Goal: Task Accomplishment & Management: Contribute content

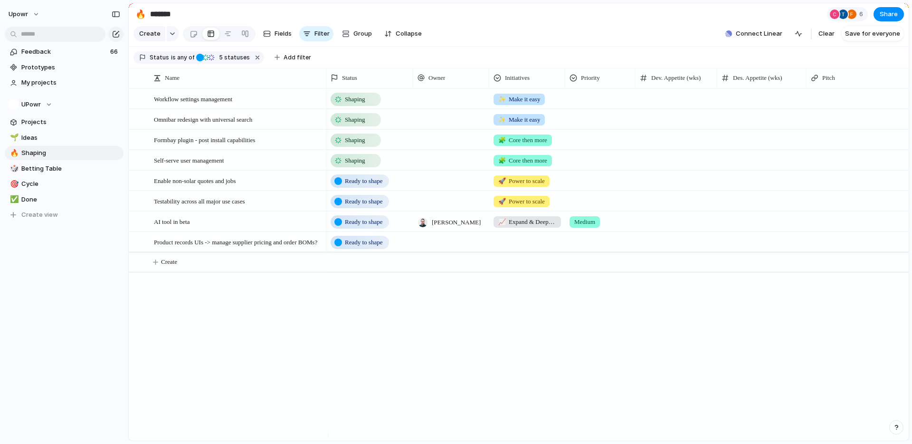
click at [474, 299] on div "Shaping ✨ Make it easy Shaping ✨ Make it easy Shaping 🧩 Core then more Shaping …" at bounding box center [617, 264] width 582 height 352
click at [192, 186] on span "Enable non-solar quotes and jobs" at bounding box center [195, 180] width 82 height 11
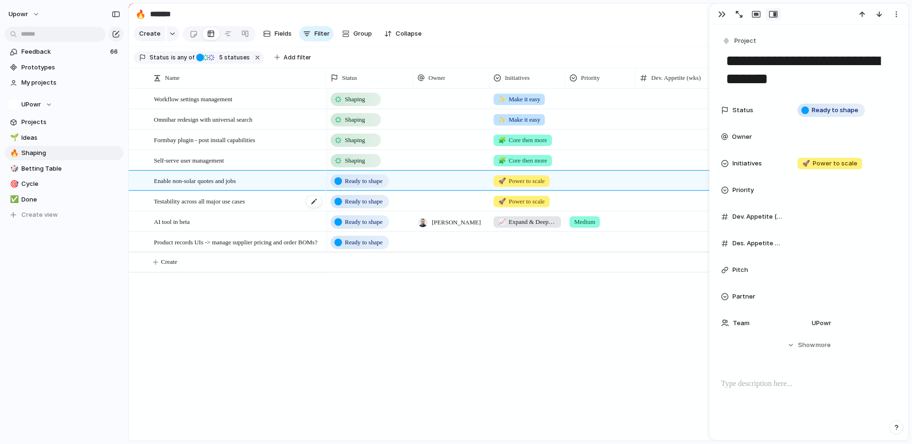
click at [196, 206] on span "Testability across all major use cases" at bounding box center [199, 200] width 91 height 11
type textarea "**********"
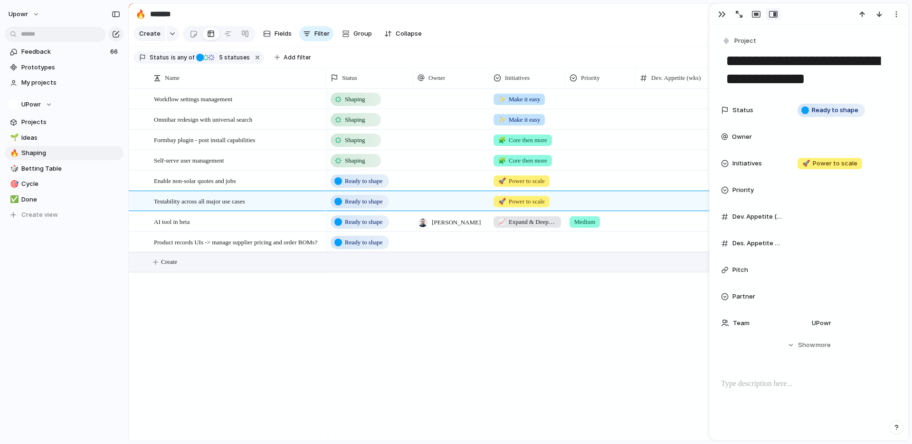
click at [214, 267] on button "Create" at bounding box center [530, 261] width 785 height 19
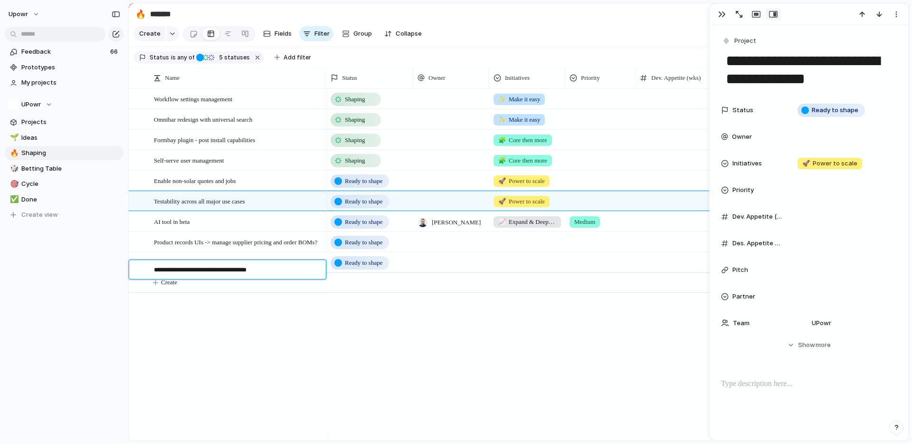
type textarea "**********"
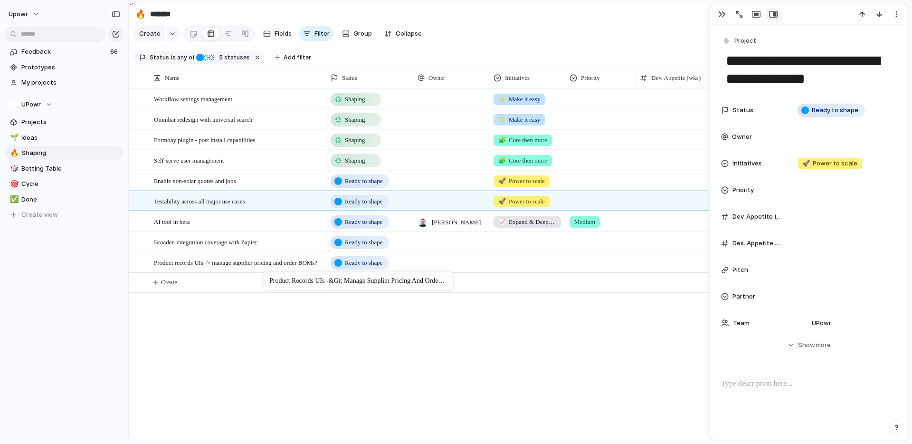
drag, startPoint x: 269, startPoint y: 251, endPoint x: 268, endPoint y: 273, distance: 21.9
click at [536, 259] on div at bounding box center [527, 261] width 75 height 16
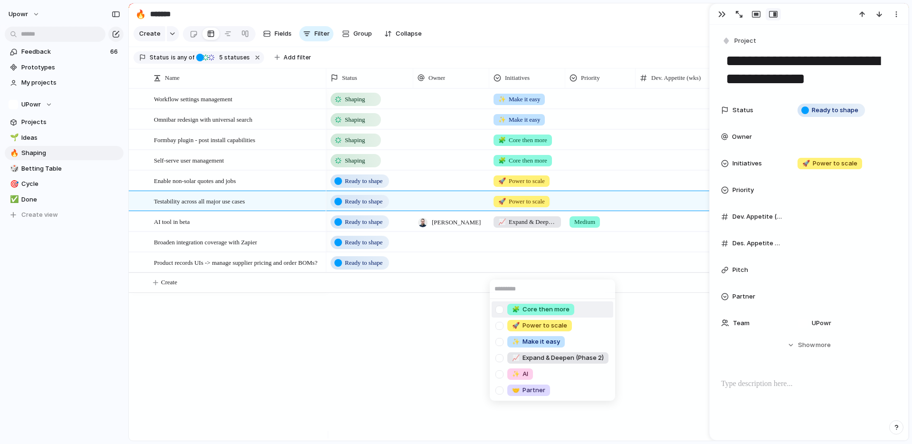
click at [536, 249] on div "🧩 Core then more 🚀 Power to scale ✨ Make it easy 📈 Expand & Deepen (Phase 2) ✨ …" at bounding box center [456, 222] width 912 height 444
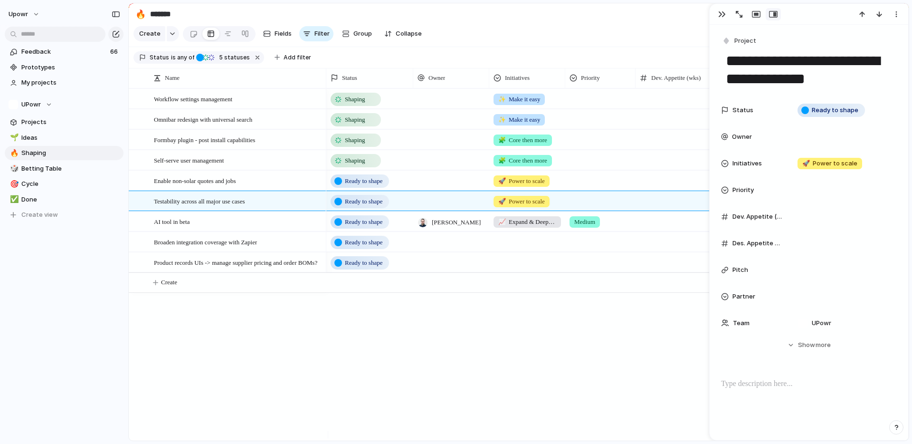
click at [536, 248] on div at bounding box center [527, 240] width 75 height 16
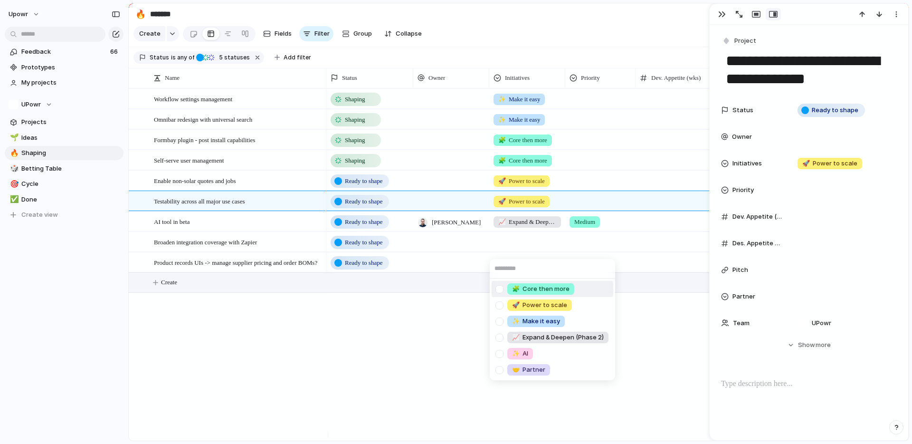
click at [528, 286] on span "🧩 Core then more" at bounding box center [540, 289] width 57 height 10
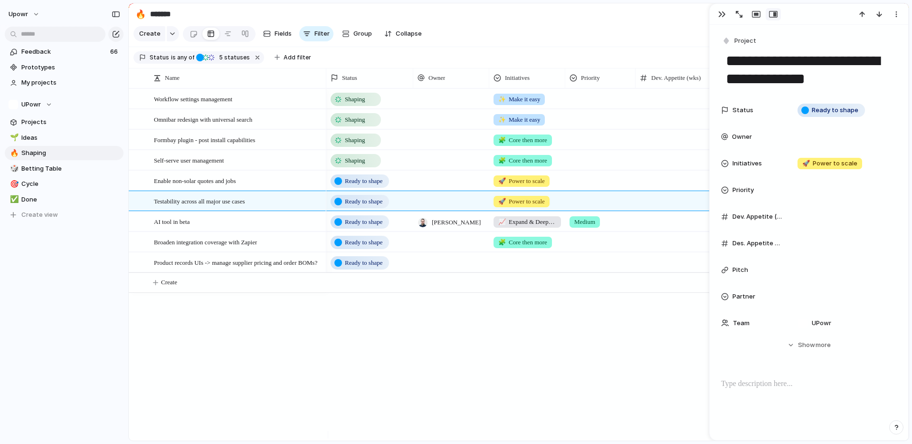
click at [527, 242] on div "🧩 Core then more" at bounding box center [527, 240] width 75 height 16
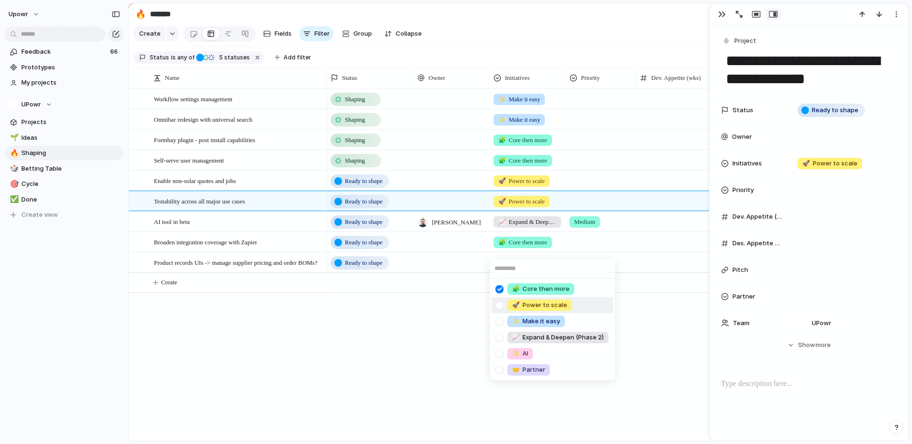
click at [526, 300] on span "🚀 Power to scale" at bounding box center [539, 305] width 55 height 10
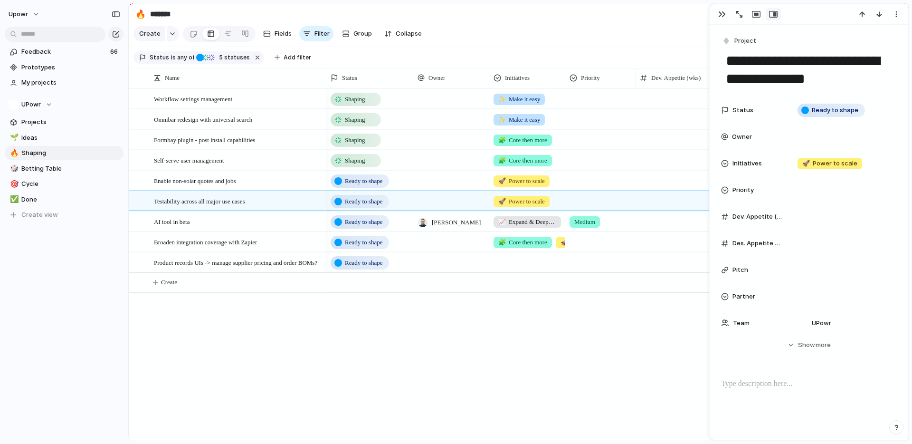
click at [522, 247] on span "🧩 Core then more" at bounding box center [522, 243] width 49 height 10
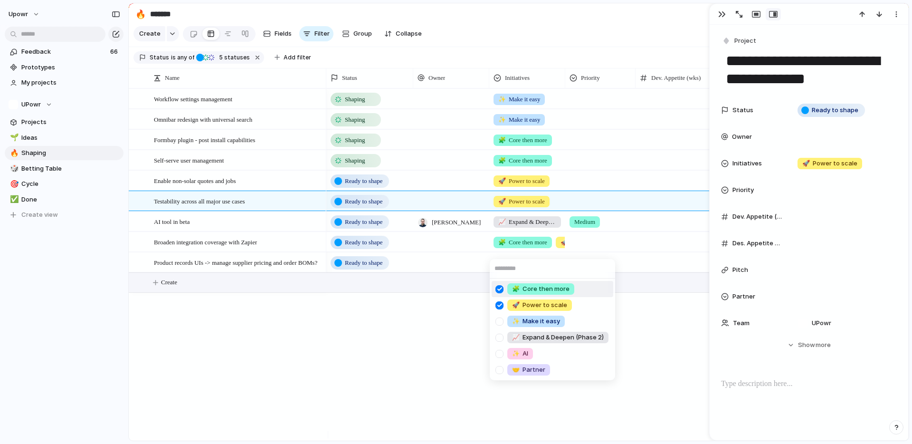
click at [522, 288] on span "🧩 Core then more" at bounding box center [540, 289] width 57 height 10
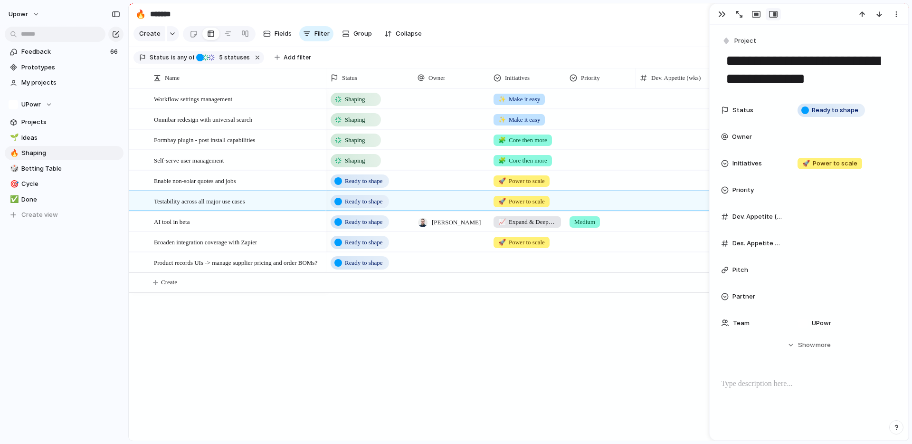
click at [519, 267] on div at bounding box center [527, 261] width 75 height 16
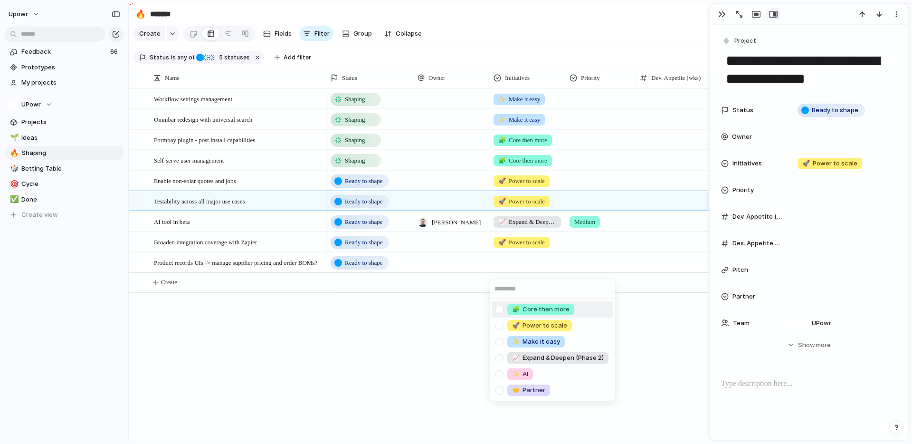
click at [514, 304] on div "🧩 Core then more" at bounding box center [540, 309] width 67 height 11
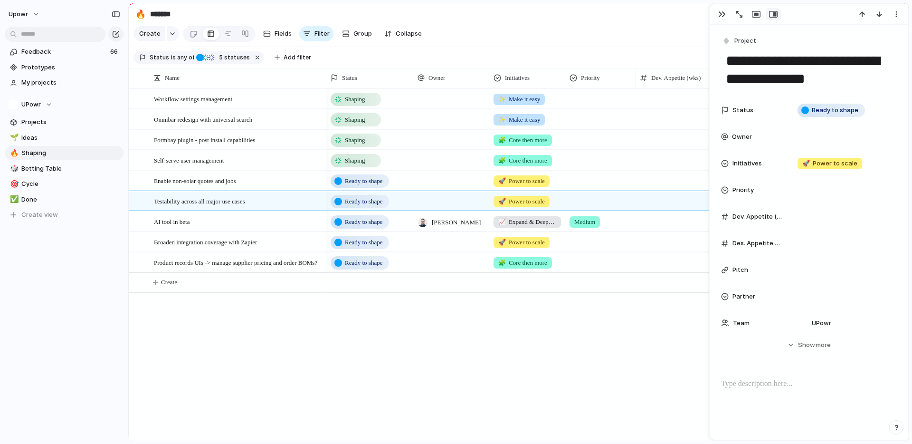
click at [446, 322] on div "Shaping ✨ Make it easy Shaping ✨ Make it easy Shaping 🧩 Core then more Shaping …" at bounding box center [617, 264] width 582 height 352
click at [586, 227] on span "Medium" at bounding box center [584, 222] width 21 height 10
click at [593, 331] on span "No Priority" at bounding box center [585, 333] width 29 height 10
click at [605, 352] on div "Shaping ✨ Make it easy Shaping ✨ Make it easy Shaping 🧩 Core then more Shaping …" at bounding box center [617, 264] width 582 height 352
click at [582, 103] on div at bounding box center [600, 97] width 69 height 16
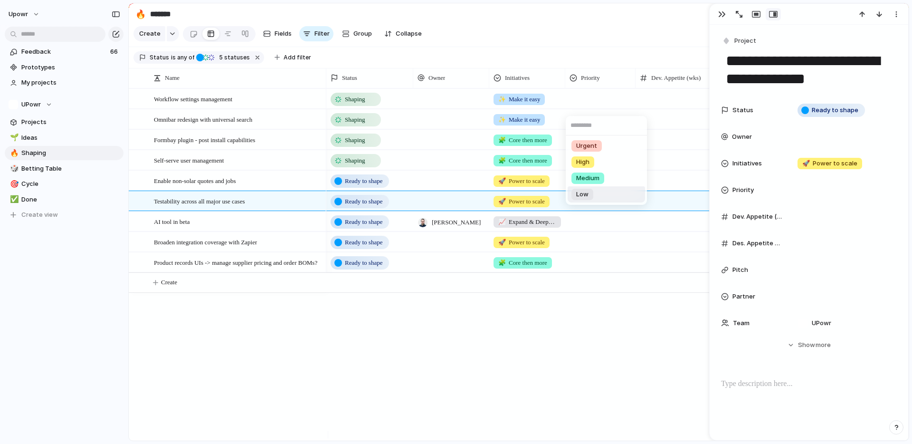
click at [590, 190] on div "Low" at bounding box center [582, 194] width 22 height 11
click at [594, 125] on div at bounding box center [600, 118] width 69 height 16
click at [591, 209] on div "Low" at bounding box center [582, 214] width 22 height 11
click at [589, 146] on div at bounding box center [600, 138] width 69 height 16
click at [599, 196] on li "High" at bounding box center [606, 203] width 77 height 16
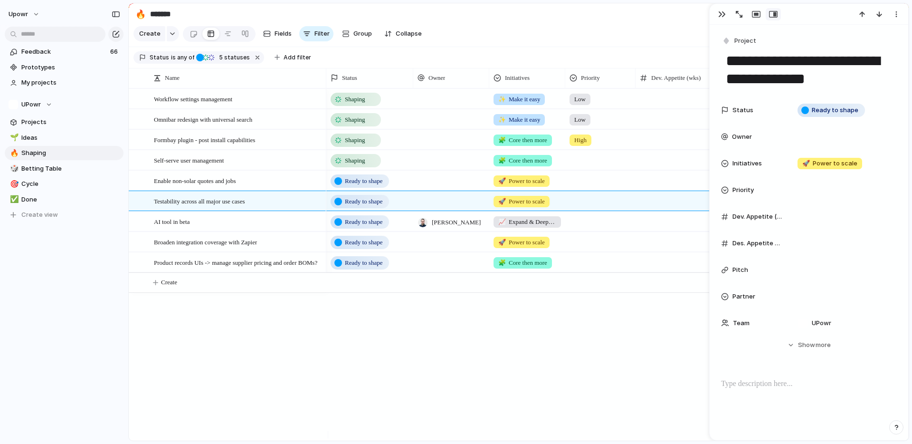
click at [598, 162] on div at bounding box center [600, 159] width 69 height 16
click at [599, 241] on span "Medium" at bounding box center [587, 240] width 23 height 10
click at [586, 177] on div at bounding box center [600, 180] width 70 height 19
click at [591, 188] on div "Urgent High Medium Low" at bounding box center [456, 222] width 912 height 444
click at [593, 186] on div at bounding box center [600, 179] width 69 height 16
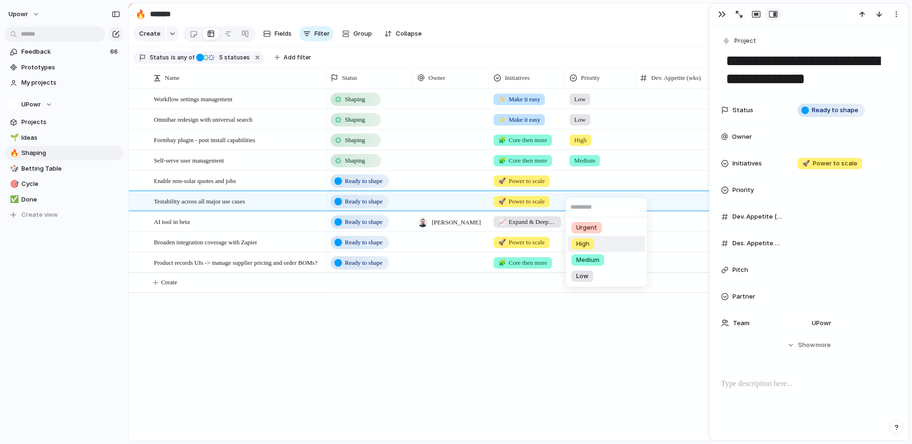
click at [596, 237] on li "High" at bounding box center [606, 244] width 77 height 16
click at [587, 207] on div at bounding box center [600, 199] width 69 height 16
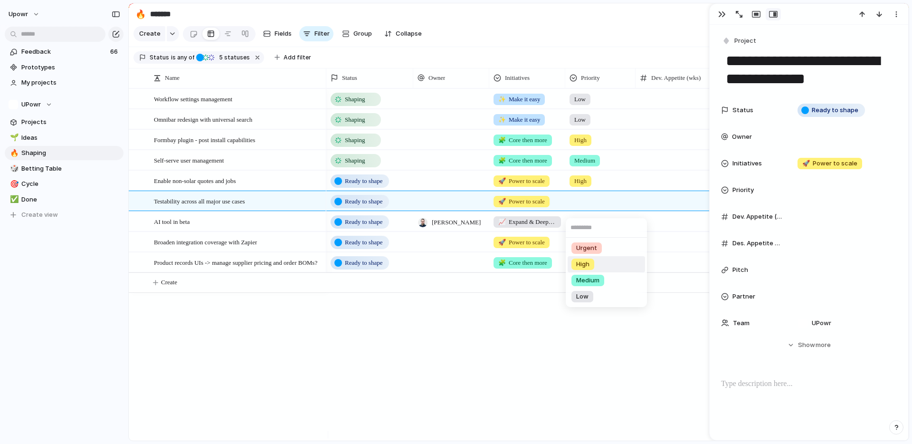
click at [590, 262] on span "High" at bounding box center [582, 264] width 13 height 10
click at [590, 228] on div at bounding box center [600, 220] width 69 height 16
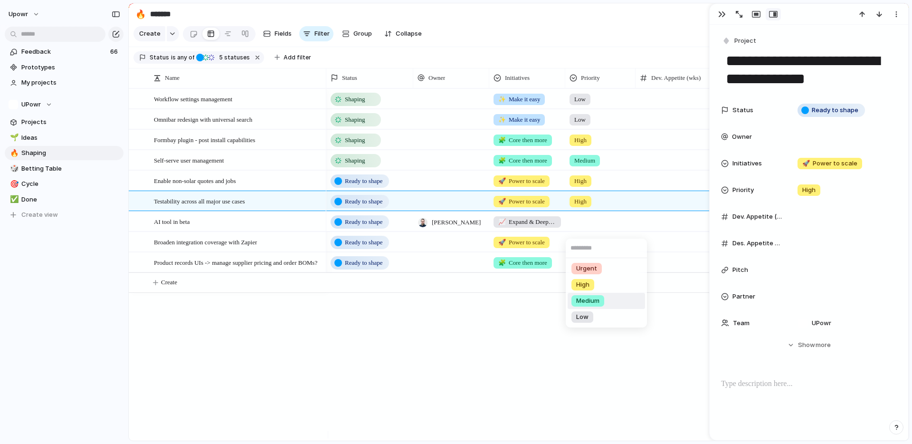
click at [586, 296] on span "Medium" at bounding box center [587, 301] width 23 height 10
click at [586, 248] on div at bounding box center [600, 240] width 69 height 16
drag, startPoint x: 237, startPoint y: 231, endPoint x: 236, endPoint y: 272, distance: 41.3
click at [600, 248] on div at bounding box center [600, 240] width 69 height 16
click at [592, 300] on div "High" at bounding box center [582, 304] width 23 height 11
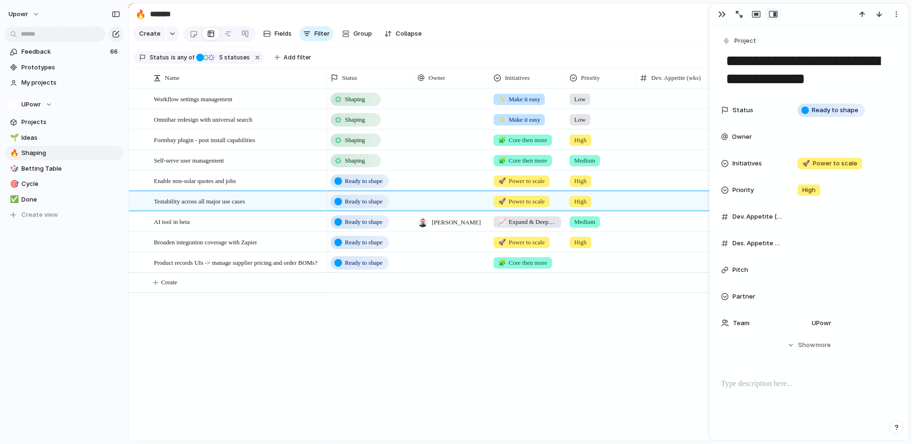
click at [578, 268] on div at bounding box center [600, 261] width 69 height 16
click at [595, 344] on span "Medium" at bounding box center [587, 342] width 23 height 10
click at [587, 267] on span "Medium" at bounding box center [584, 263] width 21 height 10
click at [600, 323] on li "High" at bounding box center [606, 325] width 77 height 16
click at [595, 187] on div "High" at bounding box center [600, 179] width 69 height 16
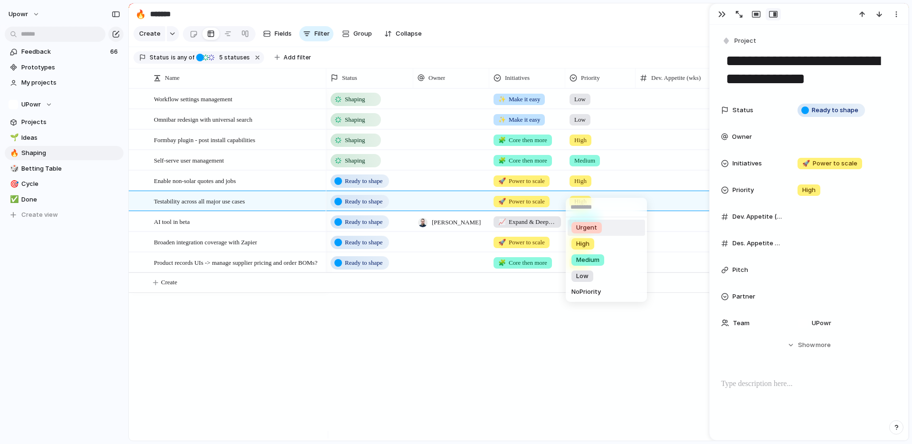
click at [600, 232] on div "Urgent" at bounding box center [586, 227] width 30 height 11
click at [600, 146] on div "High" at bounding box center [600, 138] width 69 height 16
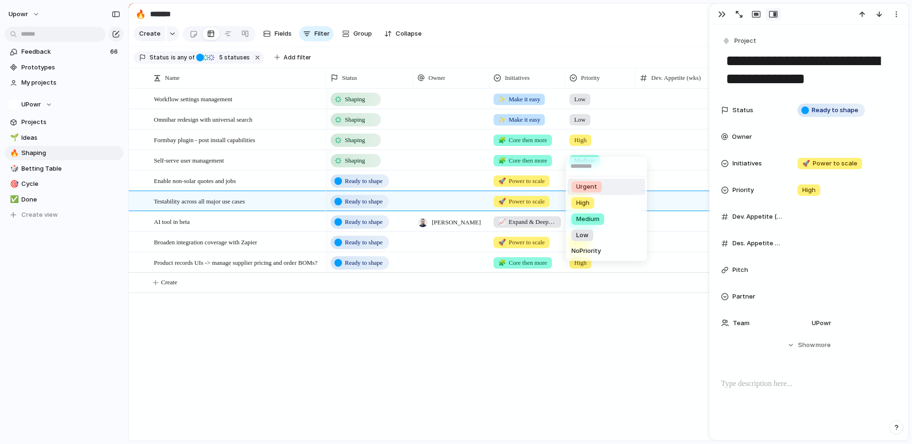
click at [608, 186] on li "Urgent" at bounding box center [606, 187] width 77 height 16
click at [598, 82] on span "Priority" at bounding box center [590, 78] width 19 height 10
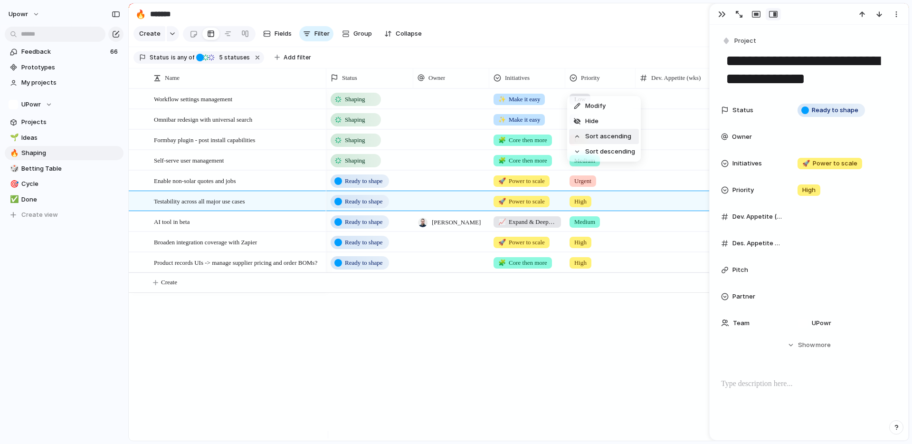
click at [604, 134] on span "Sort ascending" at bounding box center [608, 137] width 46 height 10
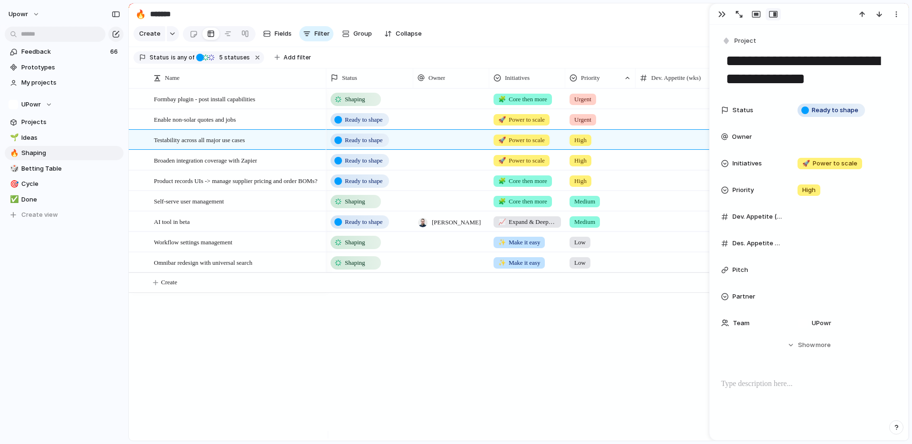
click at [592, 322] on div "Shaping 🧩 Core then more Urgent Ready to shape 🚀 Power to scale Urgent Ready to…" at bounding box center [617, 264] width 582 height 352
click at [718, 14] on div "button" at bounding box center [722, 14] width 8 height 8
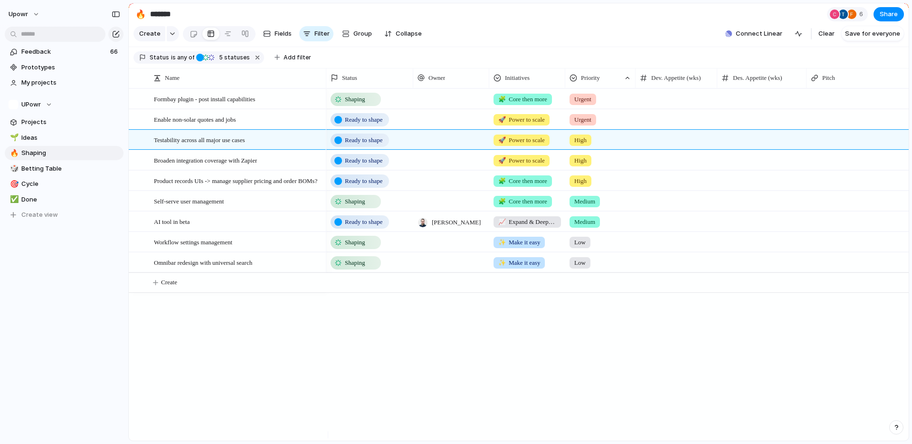
click at [513, 354] on div "Shaping 🧩 Core then more Urgent Ready to shape 🚀 Power to scale Urgent Ready to…" at bounding box center [617, 264] width 582 height 352
click at [38, 159] on link "🔥 Shaping" at bounding box center [64, 153] width 119 height 14
click at [38, 164] on span "Betting Table" at bounding box center [70, 169] width 99 height 10
type input "**********"
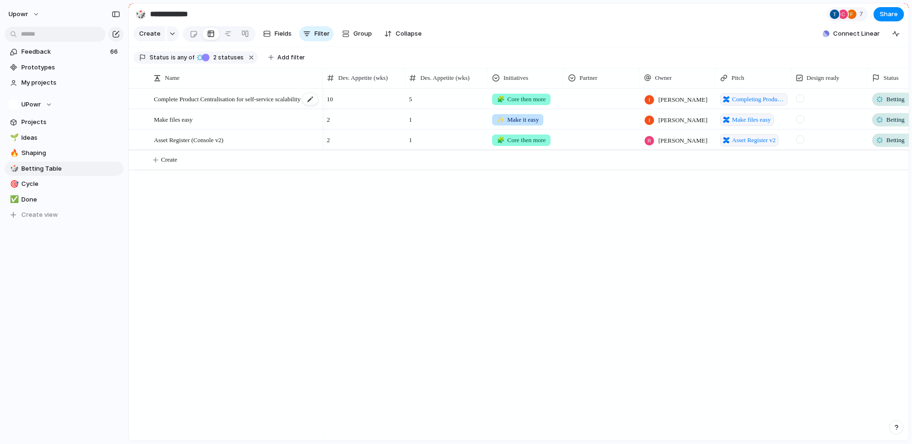
click at [196, 102] on span "Complete Product Centralisation for self-service scalability" at bounding box center [227, 98] width 147 height 11
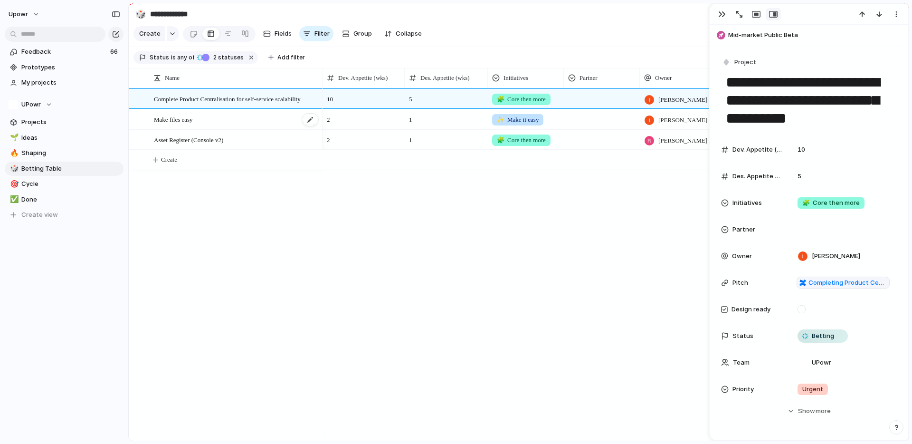
click at [218, 127] on div "Make files easy" at bounding box center [236, 119] width 165 height 19
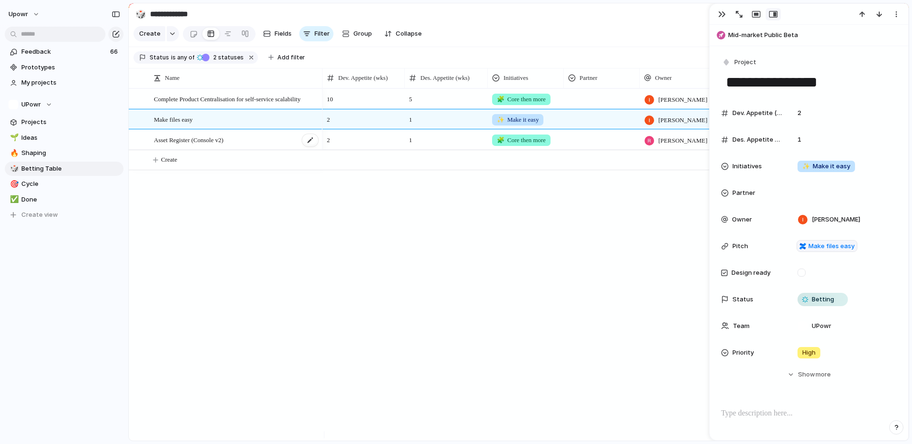
click at [219, 145] on span "Asset Register (Console v2)" at bounding box center [188, 139] width 69 height 11
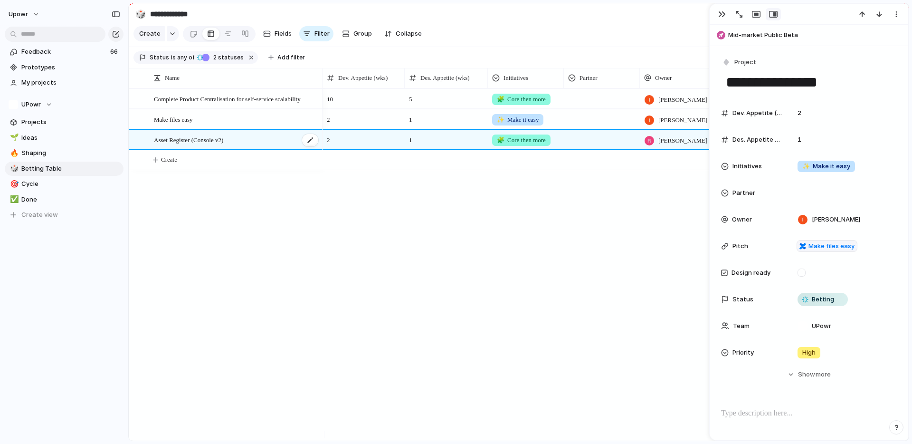
type textarea "**********"
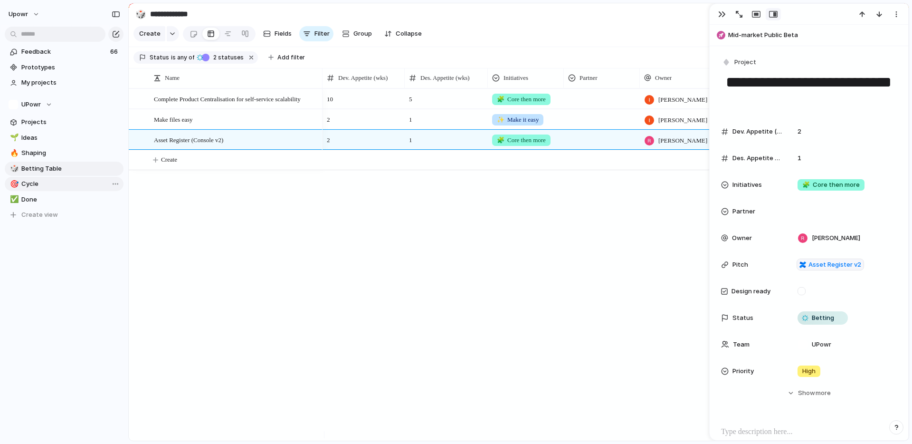
click at [55, 187] on span "Cycle" at bounding box center [70, 184] width 99 height 10
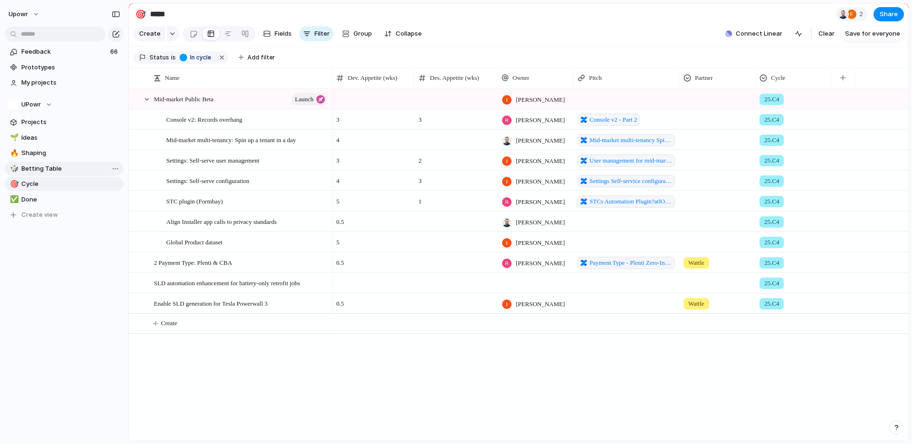
click at [55, 171] on span "Betting Table" at bounding box center [70, 169] width 99 height 10
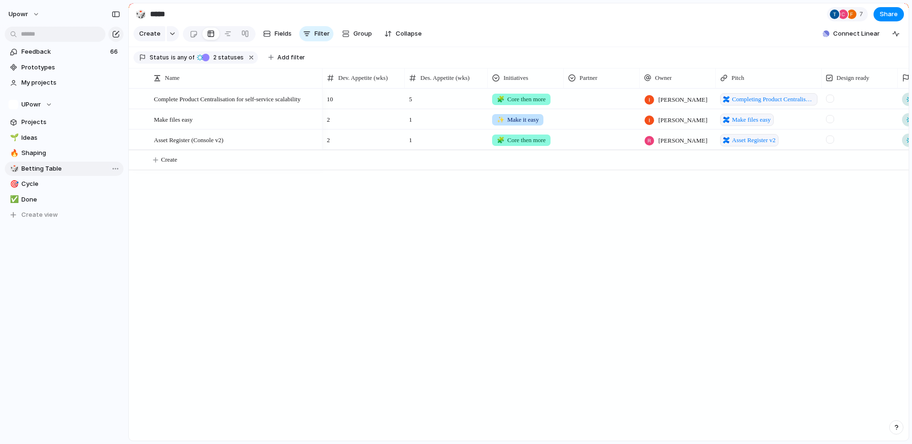
type input "**********"
click at [185, 145] on span "Asset Register (Console v2)" at bounding box center [188, 139] width 69 height 11
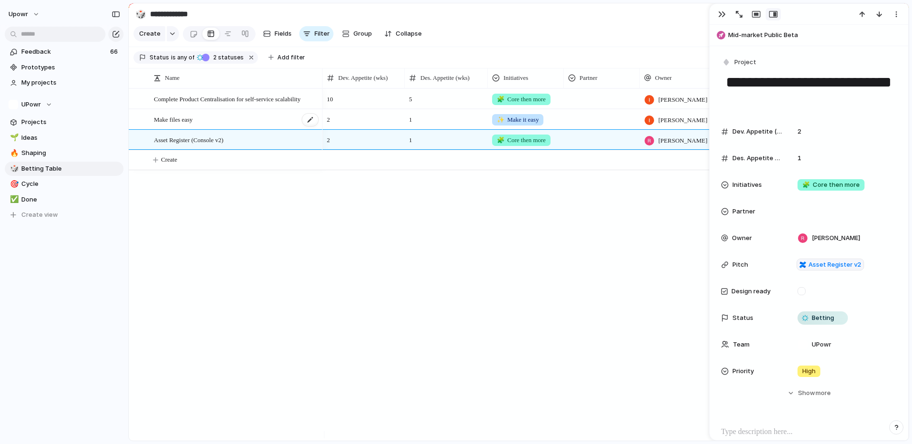
click at [192, 124] on span "Make files easy" at bounding box center [173, 119] width 39 height 11
type textarea "**********"
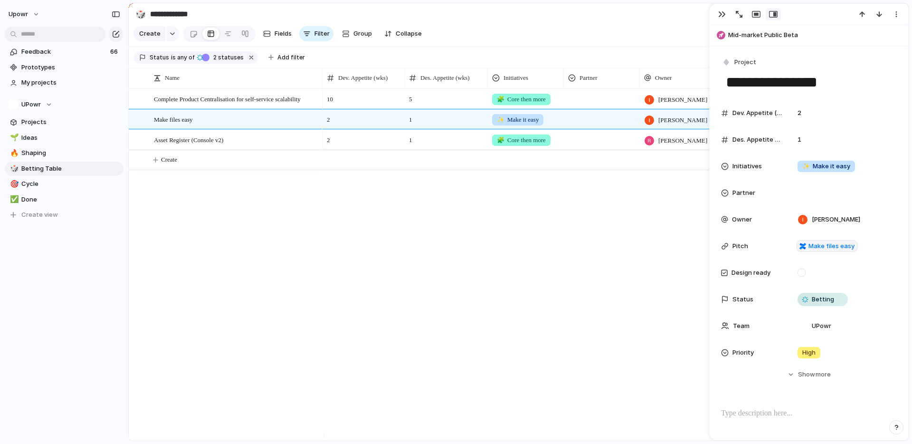
click at [491, 319] on div "10 5 🧩 Core then more [PERSON_NAME] Completing Product Centralisation for self-…" at bounding box center [616, 264] width 586 height 352
click at [723, 17] on div "button" at bounding box center [722, 14] width 8 height 8
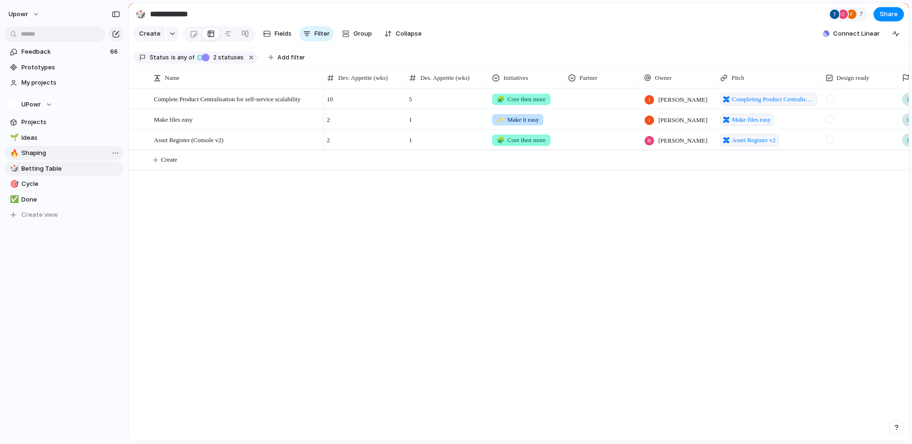
click at [52, 156] on span "Shaping" at bounding box center [70, 153] width 99 height 10
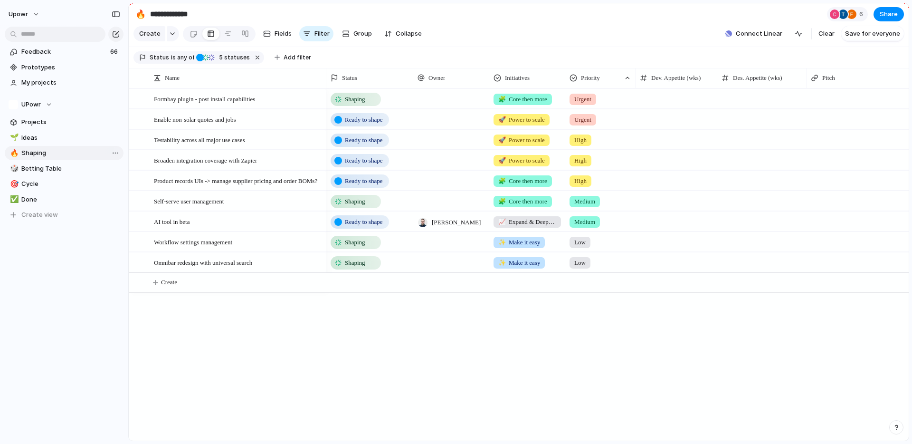
type input "*******"
click at [469, 348] on div "Shaping 🧩 Core then more Urgent Ready to shape 🚀 Power to scale Urgent Ready to…" at bounding box center [617, 264] width 582 height 352
click at [377, 337] on div "Shaping 🧩 Core then more Urgent Ready to shape 🚀 Power to scale Urgent Ready to…" at bounding box center [617, 264] width 582 height 352
click at [361, 372] on div "Shaping 🧩 Core then more Urgent Ready to shape 🚀 Power to scale Urgent Ready to…" at bounding box center [617, 264] width 582 height 352
click at [559, 386] on div "Shaping 🧩 Core then more Urgent Ready to shape 🚀 Power to scale Urgent Ready to…" at bounding box center [617, 264] width 582 height 352
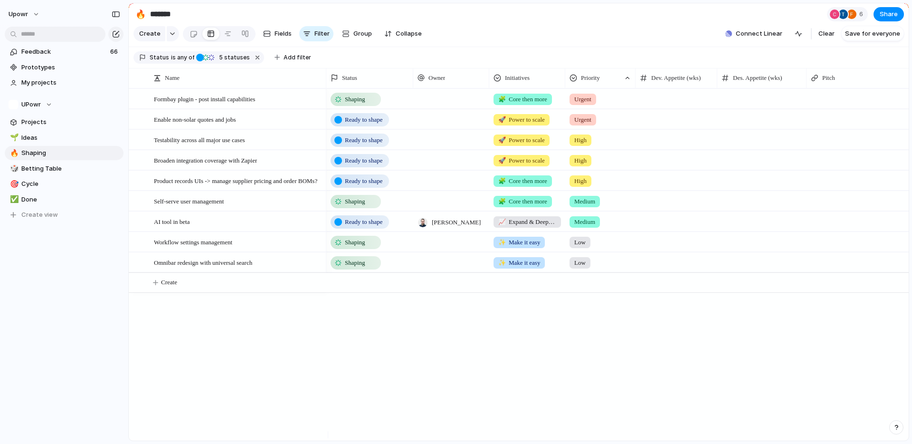
click at [634, 379] on div "Shaping 🧩 Core then more Urgent Ready to shape 🚀 Power to scale Urgent Ready to…" at bounding box center [617, 264] width 582 height 352
click at [592, 227] on span "Medium" at bounding box center [584, 222] width 21 height 10
click at [388, 228] on div "Urgent High Medium Low No Priority" at bounding box center [456, 222] width 912 height 444
click at [382, 227] on span "Ready to shape" at bounding box center [364, 222] width 38 height 10
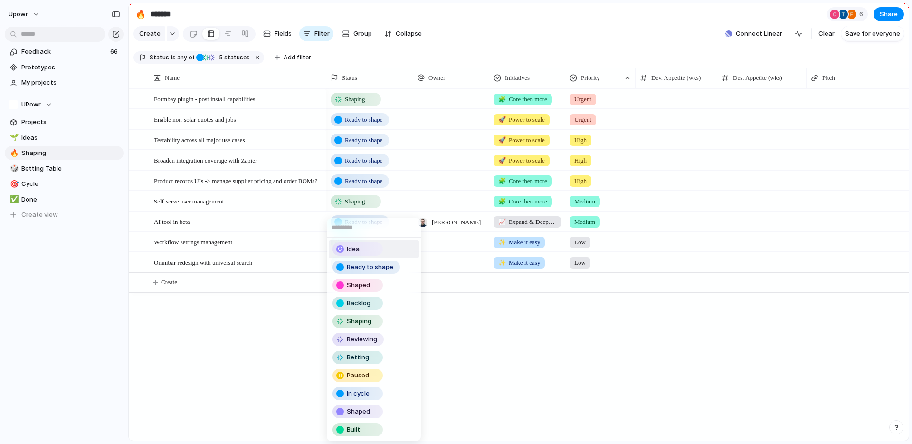
click at [354, 244] on span "Idea" at bounding box center [353, 249] width 13 height 10
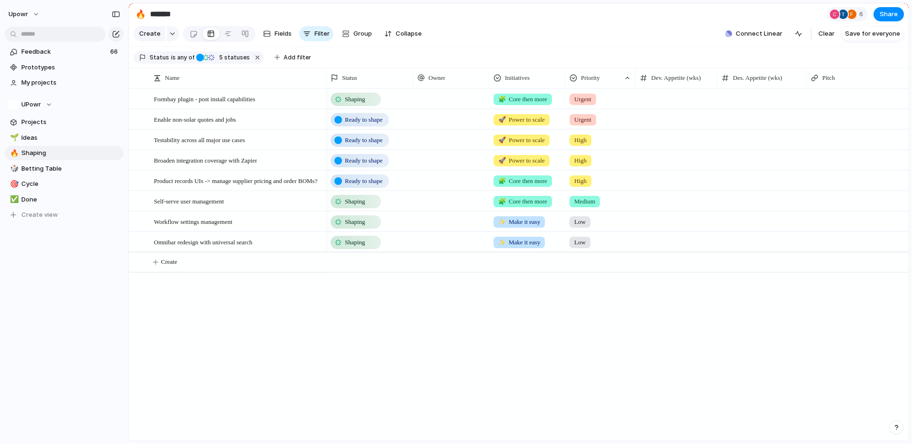
click at [494, 308] on div "Shaping 🧩 Core then more Urgent Ready to shape 🚀 Power to scale Urgent Ready to…" at bounding box center [617, 264] width 582 height 352
click at [584, 247] on span "Low" at bounding box center [579, 243] width 11 height 10
click at [590, 324] on span "Medium" at bounding box center [587, 321] width 23 height 10
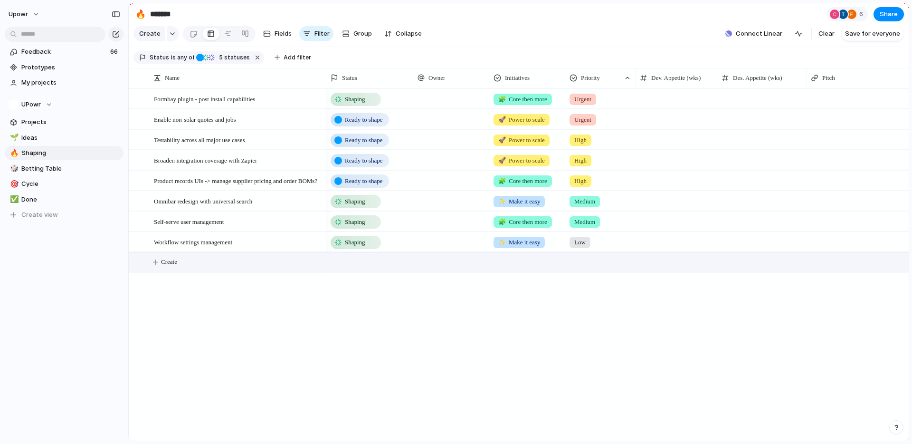
drag, startPoint x: 541, startPoint y: 317, endPoint x: 340, endPoint y: 273, distance: 206.3
click at [541, 317] on div "Shaping 🧩 Core then more Urgent Ready to shape 🚀 Power to scale Urgent Ready to…" at bounding box center [617, 264] width 582 height 352
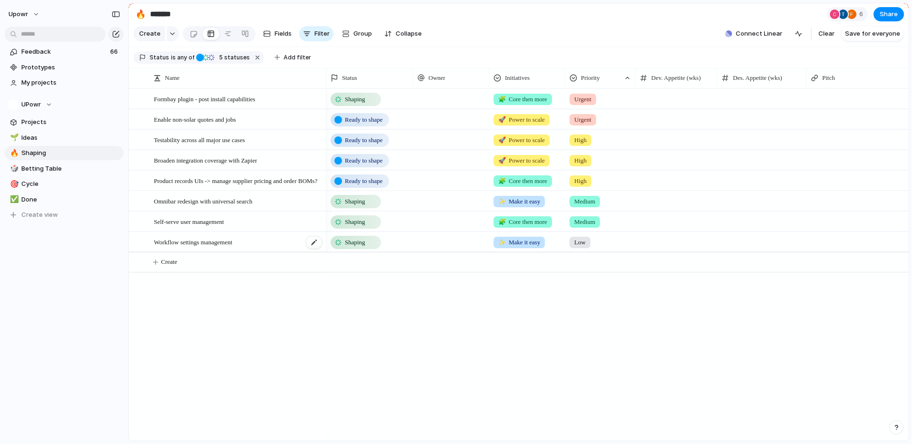
click at [179, 252] on div "Workflow settings management" at bounding box center [238, 241] width 169 height 19
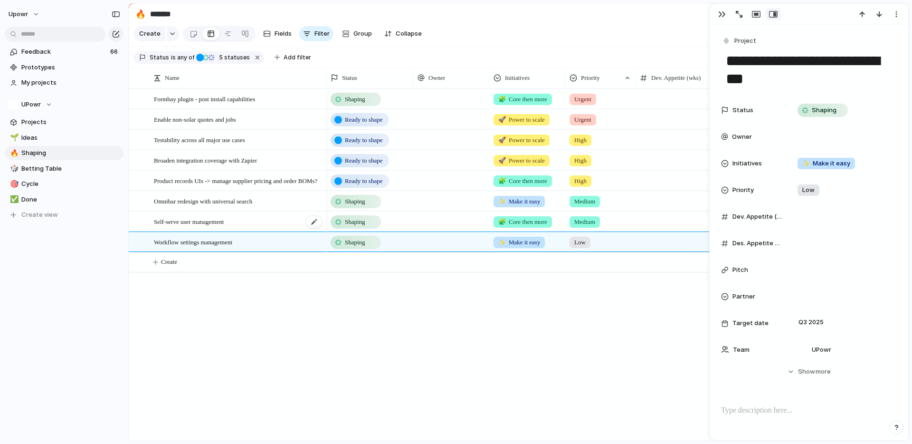
click at [184, 224] on span "Self-serve user management" at bounding box center [189, 221] width 70 height 11
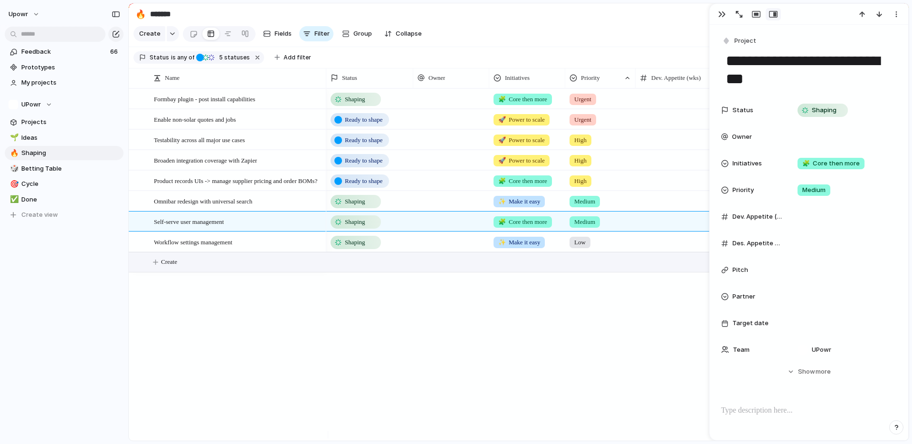
drag, startPoint x: 379, startPoint y: 302, endPoint x: 460, endPoint y: 261, distance: 90.3
click at [380, 302] on div "Shaping 🧩 Core then more Urgent Ready to shape 🚀 Power to scale Urgent Ready to…" at bounding box center [617, 264] width 582 height 352
click at [718, 13] on div "button" at bounding box center [722, 14] width 8 height 8
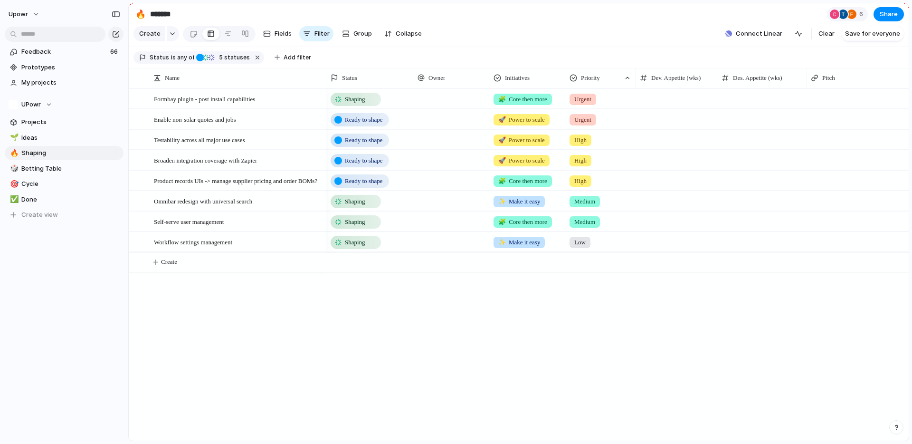
click at [643, 381] on div "Shaping 🧩 Core then more Urgent Ready to shape 🚀 Power to scale Urgent Ready to…" at bounding box center [617, 264] width 582 height 352
click at [429, 108] on div at bounding box center [451, 98] width 76 height 19
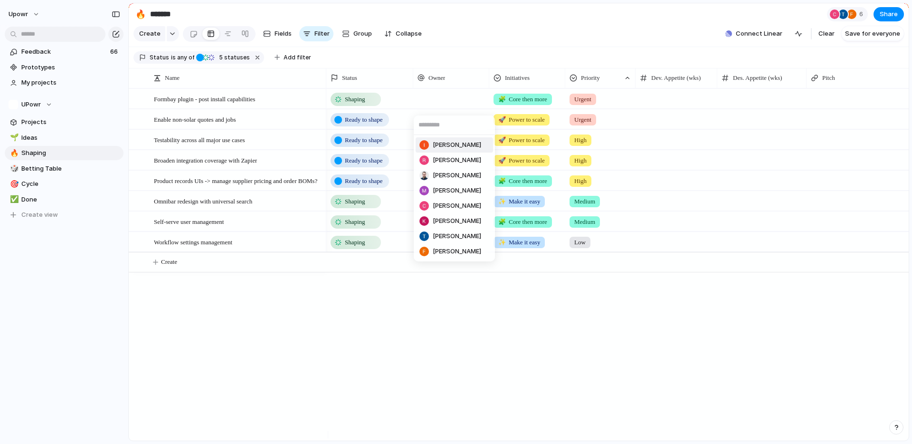
drag, startPoint x: 444, startPoint y: 148, endPoint x: 442, endPoint y: 134, distance: 13.9
click at [444, 148] on span "[PERSON_NAME]" at bounding box center [457, 145] width 48 height 10
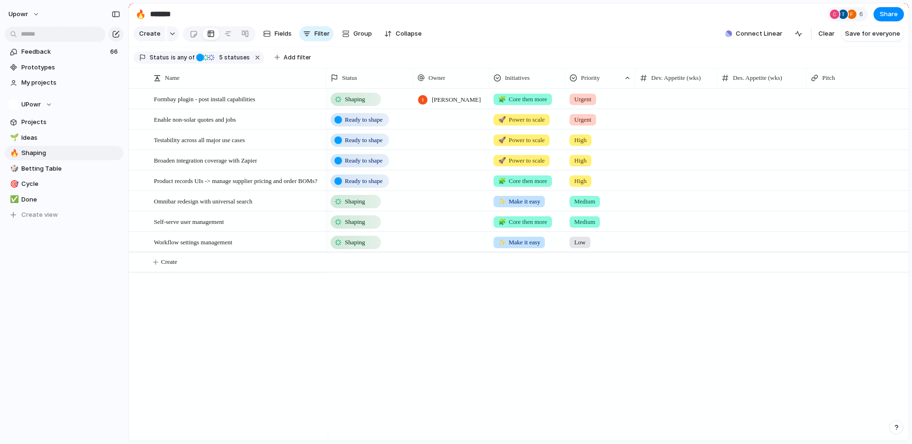
click at [442, 129] on div at bounding box center [451, 118] width 76 height 19
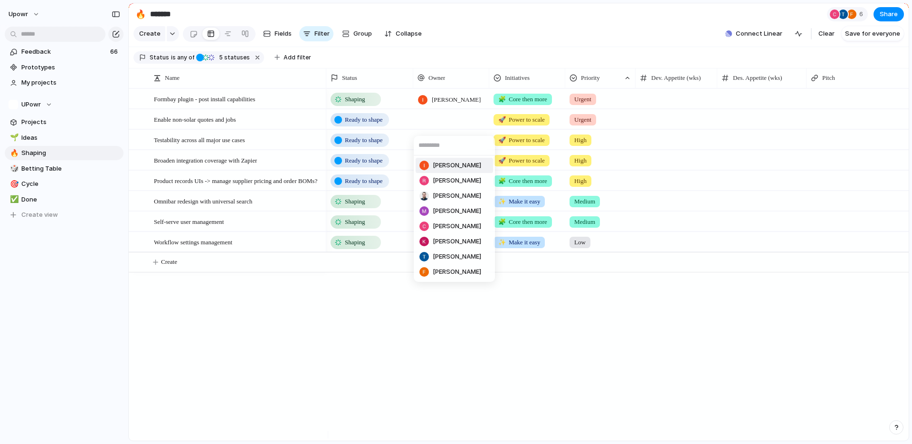
click at [441, 162] on span "[PERSON_NAME]" at bounding box center [457, 166] width 48 height 10
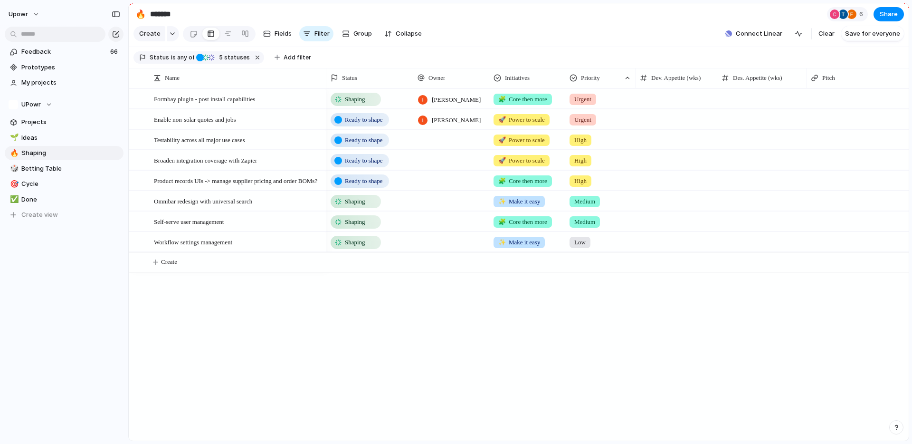
click at [440, 147] on div at bounding box center [451, 139] width 76 height 19
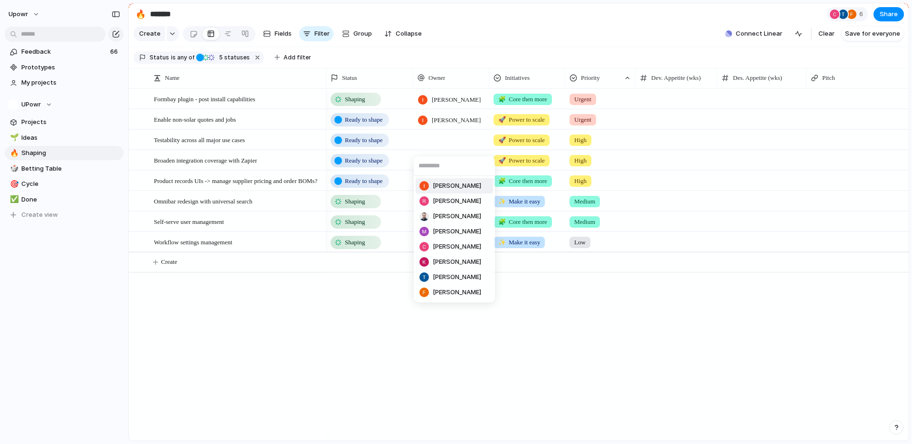
click at [440, 182] on span "[PERSON_NAME]" at bounding box center [457, 186] width 48 height 10
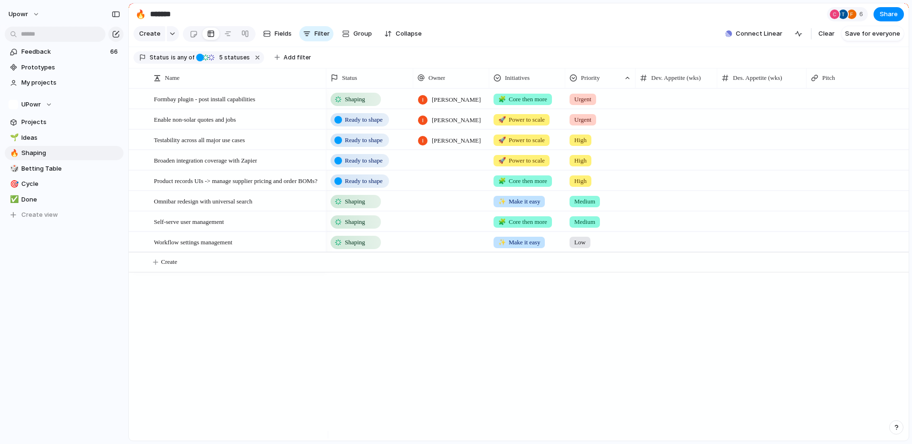
click at [438, 164] on div at bounding box center [451, 159] width 76 height 19
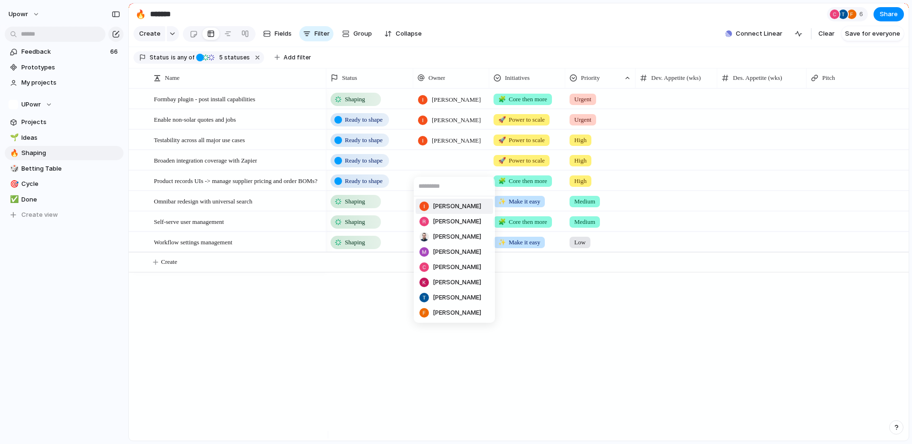
click at [436, 205] on span "[PERSON_NAME]" at bounding box center [457, 206] width 48 height 10
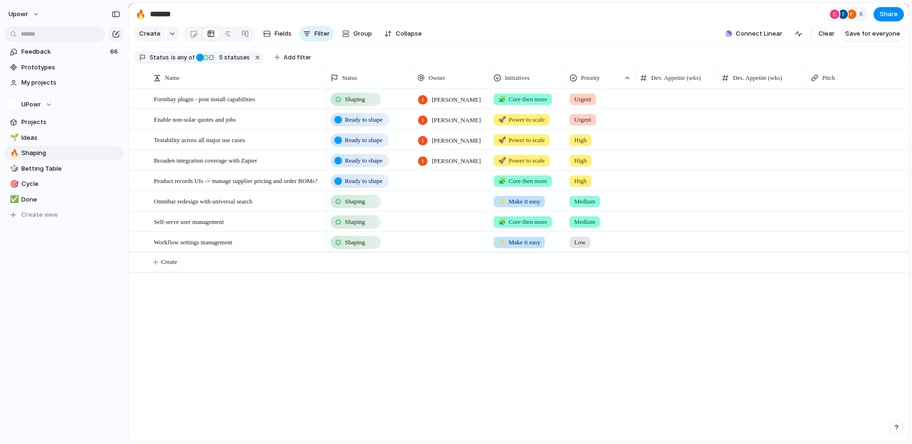
click at [436, 184] on div at bounding box center [451, 180] width 76 height 19
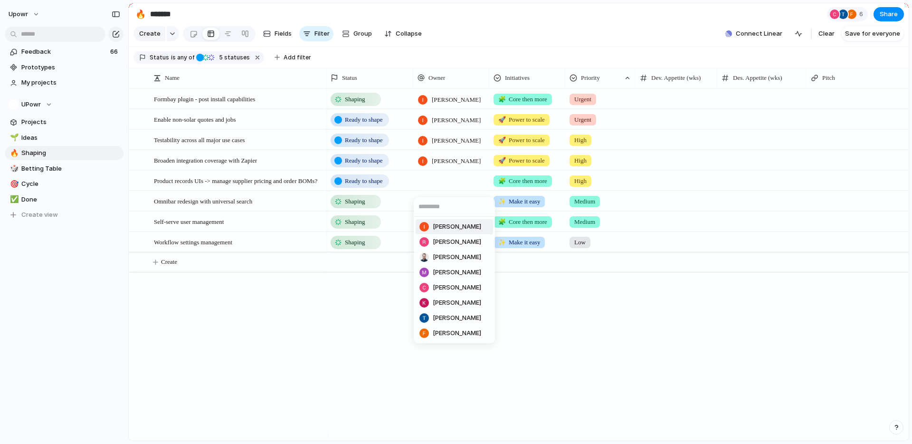
click at [455, 229] on li "[PERSON_NAME]" at bounding box center [454, 226] width 77 height 15
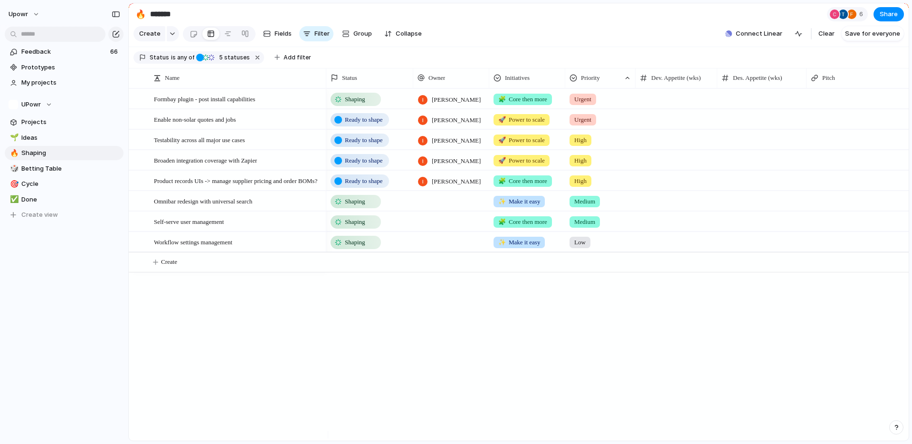
click at [445, 207] on div at bounding box center [451, 200] width 76 height 19
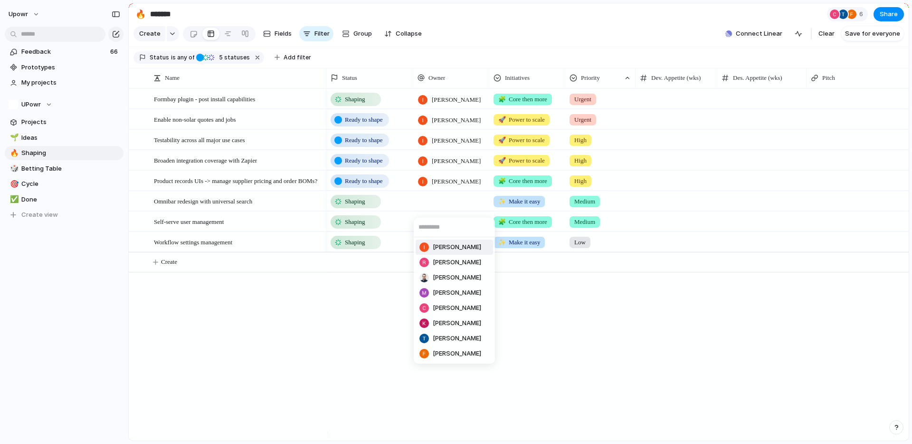
click at [449, 248] on span "[PERSON_NAME]" at bounding box center [457, 247] width 48 height 10
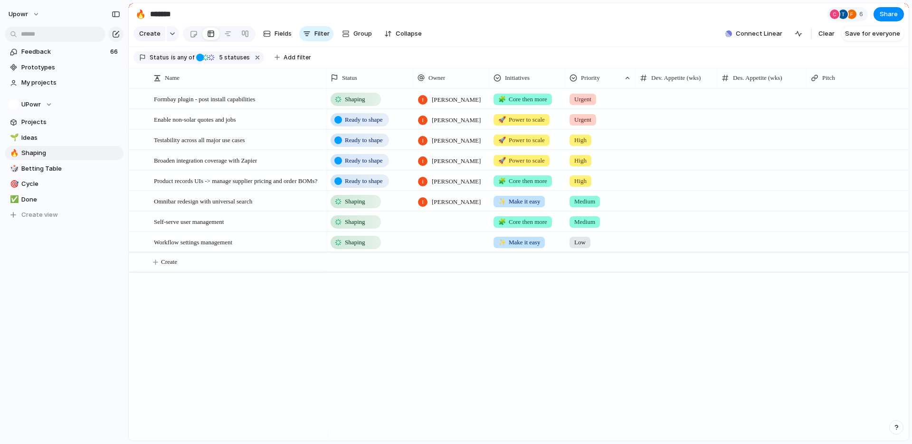
click at [449, 231] on div at bounding box center [451, 220] width 76 height 19
click at [442, 228] on div "[PERSON_NAME] [PERSON_NAME] [PERSON_NAME] [PERSON_NAME] [PERSON_NAME] [PERSON_N…" at bounding box center [456, 222] width 912 height 444
click at [443, 231] on div at bounding box center [451, 220] width 76 height 19
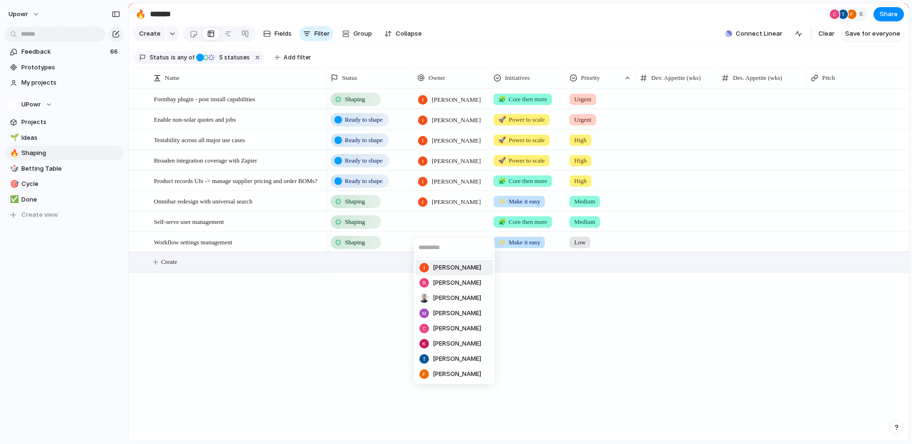
drag, startPoint x: 444, startPoint y: 271, endPoint x: 444, endPoint y: 262, distance: 9.0
click at [444, 271] on span "[PERSON_NAME]" at bounding box center [457, 268] width 48 height 10
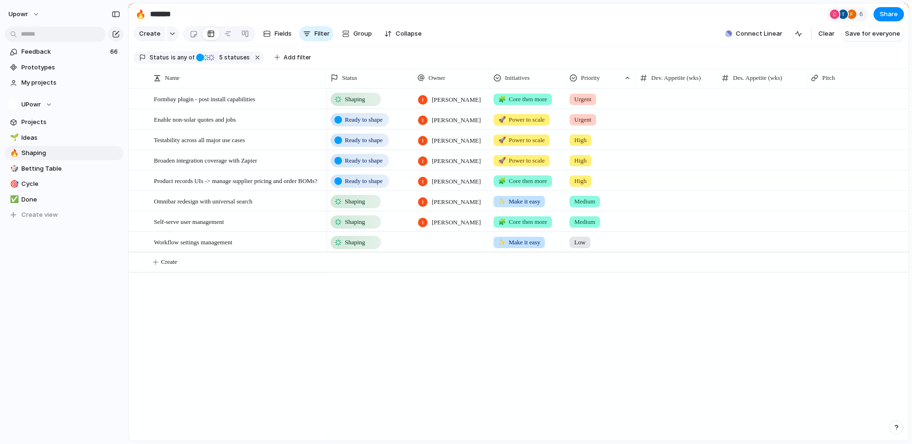
click at [440, 236] on div at bounding box center [451, 234] width 75 height 4
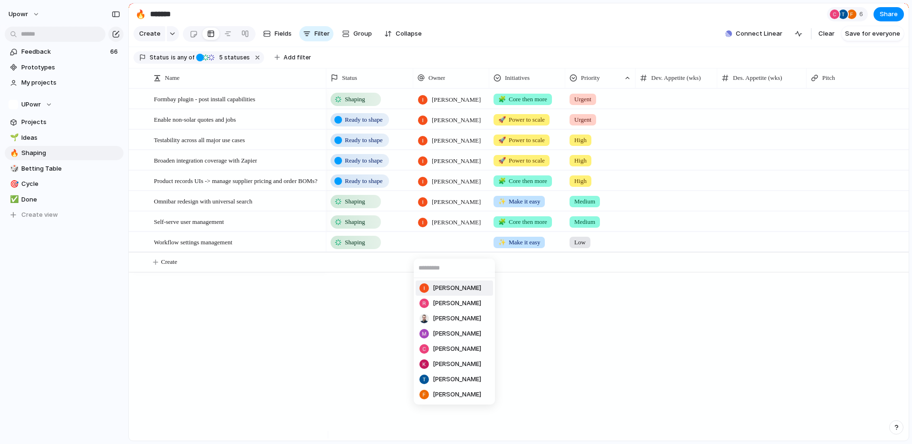
click at [442, 286] on span "[PERSON_NAME]" at bounding box center [457, 288] width 48 height 10
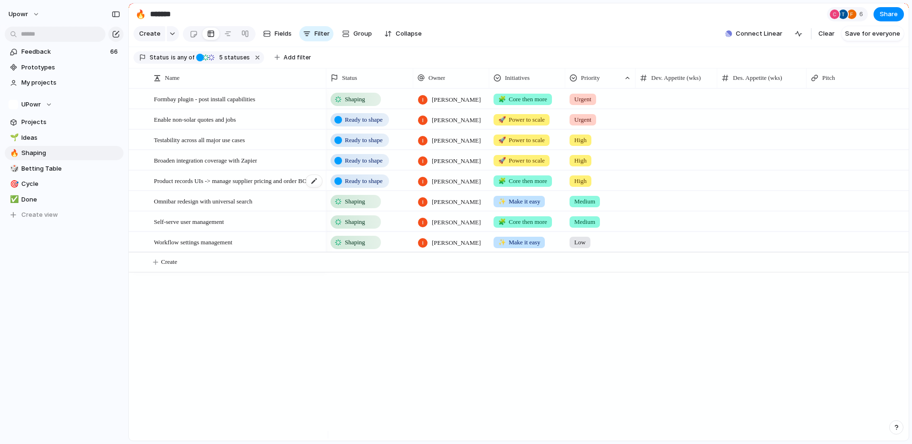
click at [242, 186] on span "Product records UIs -> manage supplier pricing and order BOMs?" at bounding box center [235, 180] width 163 height 11
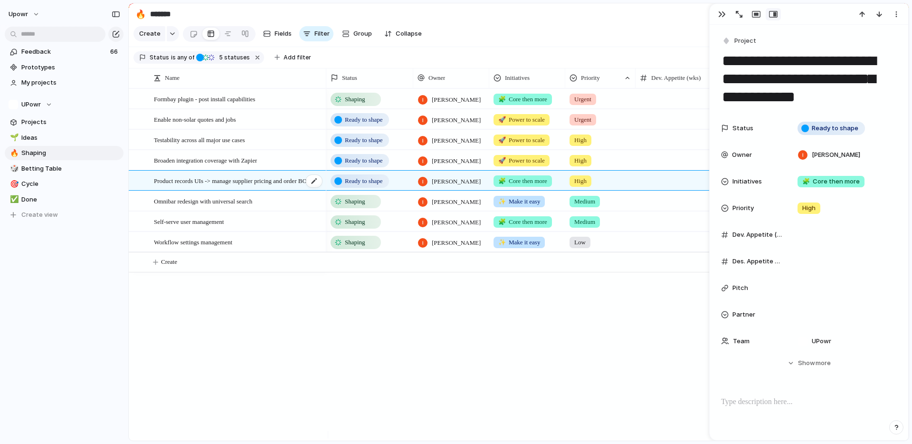
click at [242, 186] on span "Product records UIs -> manage supplier pricing and order BOMs?" at bounding box center [235, 180] width 163 height 11
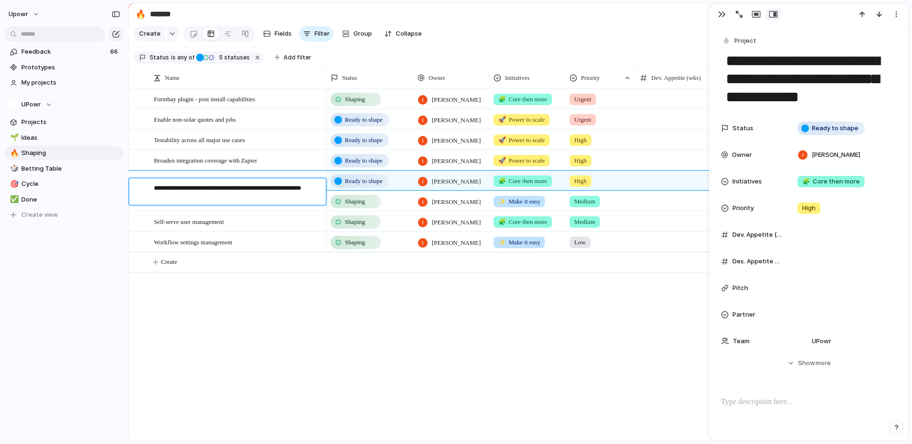
click at [248, 190] on textarea "**********" at bounding box center [236, 192] width 165 height 19
drag, startPoint x: 216, startPoint y: 194, endPoint x: 143, endPoint y: 186, distance: 74.0
click at [143, 186] on div "**********" at bounding box center [232, 191] width 181 height 27
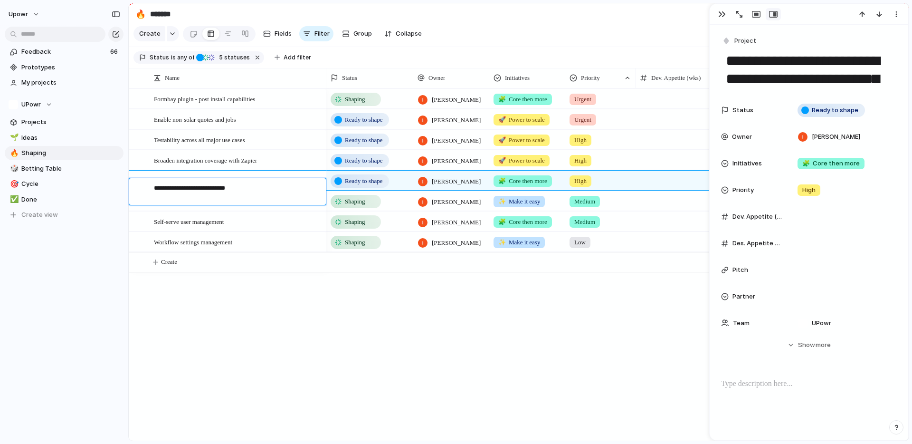
type textarea "**********"
click at [317, 187] on div at bounding box center [314, 181] width 16 height 12
click at [587, 186] on span "High" at bounding box center [580, 181] width 12 height 10
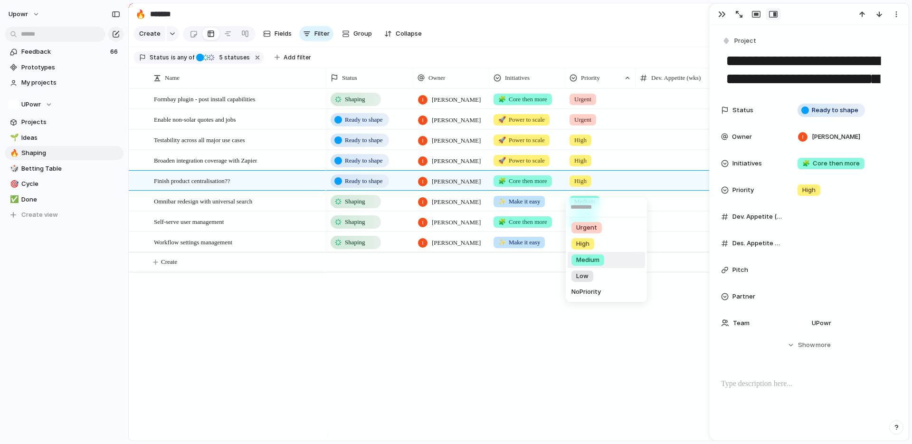
click at [597, 260] on span "Medium" at bounding box center [587, 260] width 23 height 10
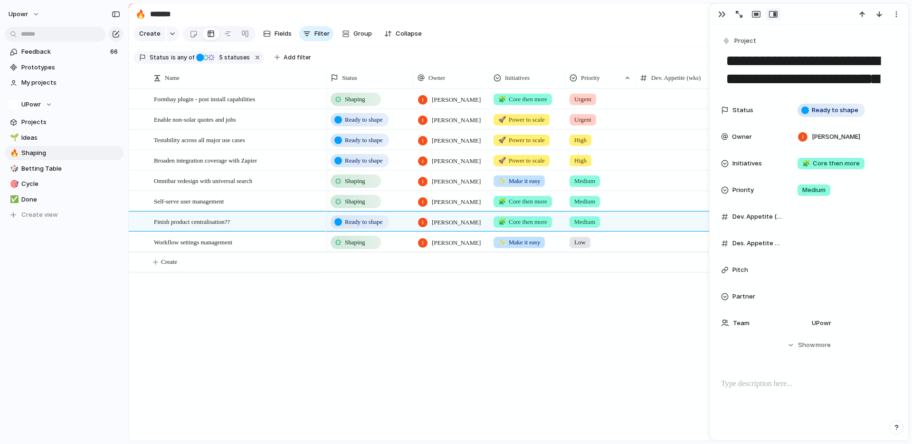
click at [626, 311] on div "Shaping [PERSON_NAME] 🧩 Core then more Urgent Ready to shape [PERSON_NAME] 🚀 Po…" at bounding box center [617, 264] width 582 height 352
drag, startPoint x: 267, startPoint y: 229, endPoint x: 264, endPoint y: 211, distance: 17.7
click at [367, 314] on div "Shaping [PERSON_NAME] 🧩 Core then more Urgent Ready to shape [PERSON_NAME] 🚀 Po…" at bounding box center [617, 264] width 582 height 352
click at [718, 12] on button "button" at bounding box center [721, 14] width 15 height 12
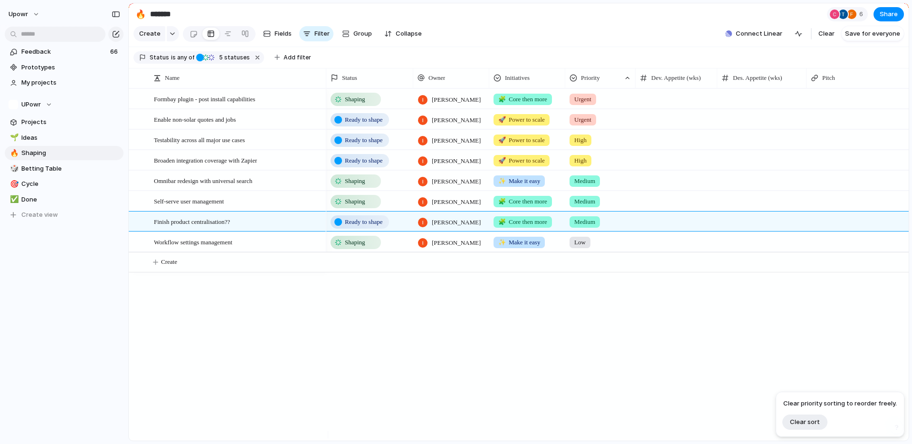
click at [610, 41] on section "Create Fields Filter Group Zoom Collapse Connect Linear Clear Save for everyone" at bounding box center [519, 35] width 780 height 23
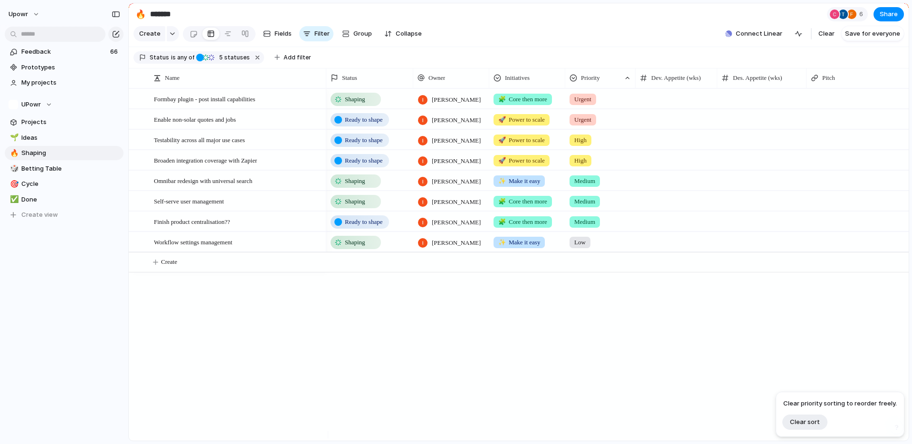
click at [674, 323] on div "Shaping [PERSON_NAME] 🧩 Core then more Urgent Ready to shape [PERSON_NAME] 🚀 Po…" at bounding box center [617, 264] width 582 height 352
click at [230, 227] on span "Finish product centralisation??" at bounding box center [192, 221] width 76 height 11
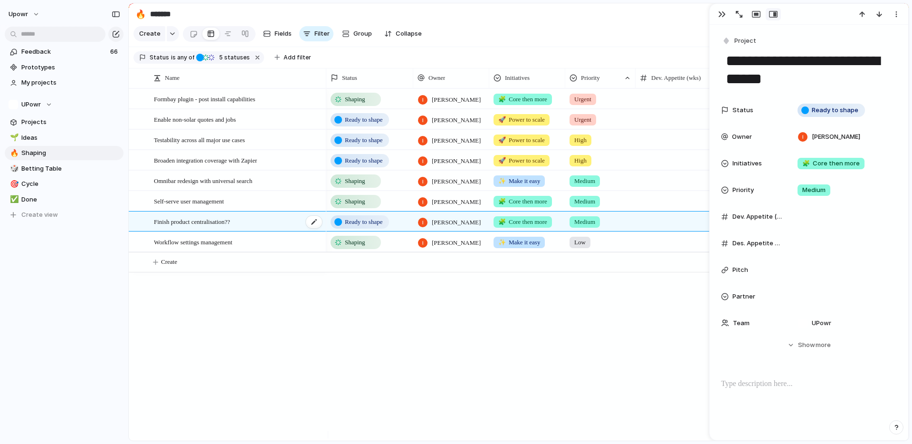
click at [230, 227] on span "Finish product centralisation??" at bounding box center [192, 221] width 76 height 11
click at [257, 229] on textarea "**********" at bounding box center [236, 229] width 165 height 11
type textarea "**********"
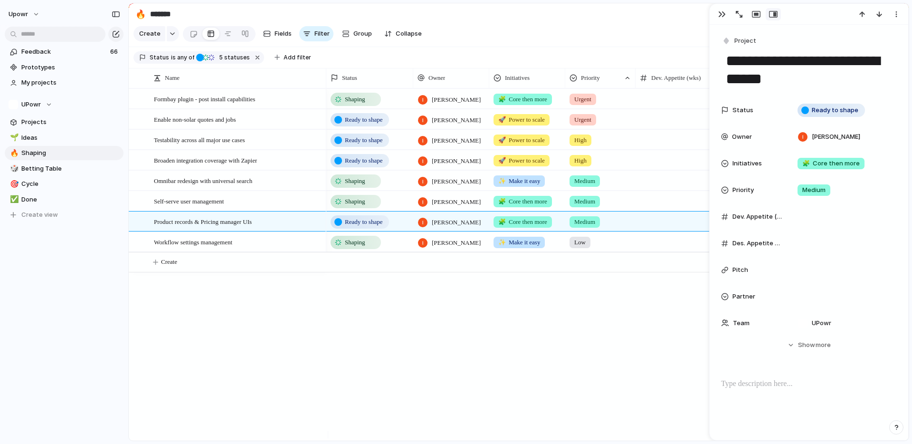
click at [306, 311] on div "Formbay plugin - post install capabilities Enable non-solar quotes and jobs Tes…" at bounding box center [519, 264] width 780 height 352
click at [716, 14] on button "button" at bounding box center [721, 14] width 15 height 12
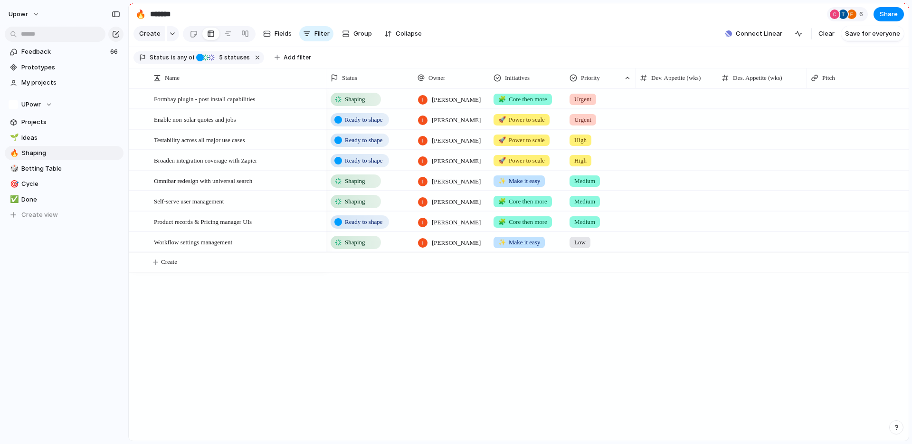
click at [508, 354] on div "Shaping [PERSON_NAME] 🧩 Core then more Urgent Ready to shape [PERSON_NAME] 🚀 Po…" at bounding box center [617, 264] width 582 height 352
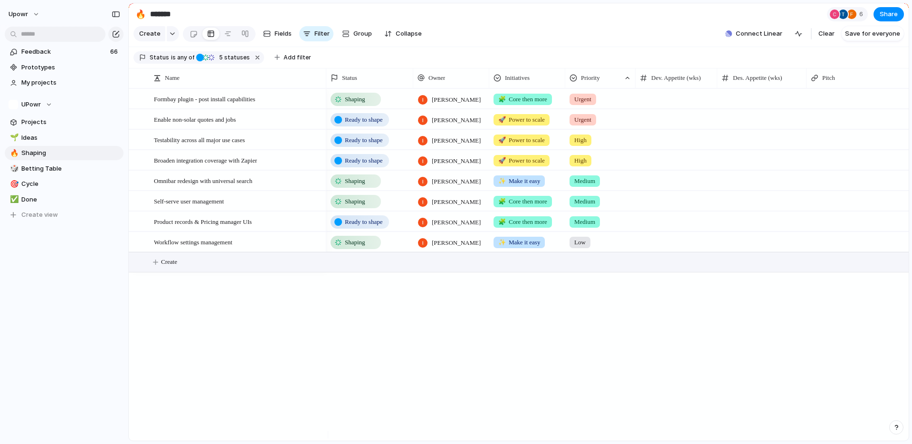
click at [165, 263] on button "Create" at bounding box center [530, 261] width 785 height 19
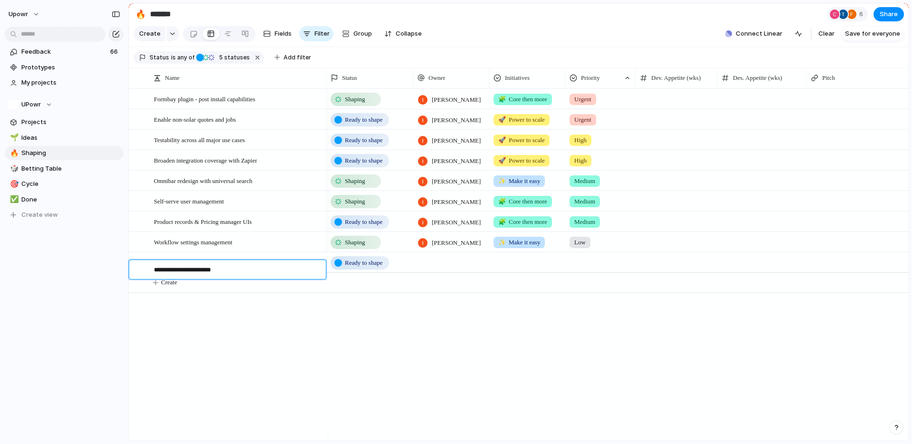
type textarea "**********"
click at [446, 269] on div at bounding box center [451, 261] width 76 height 19
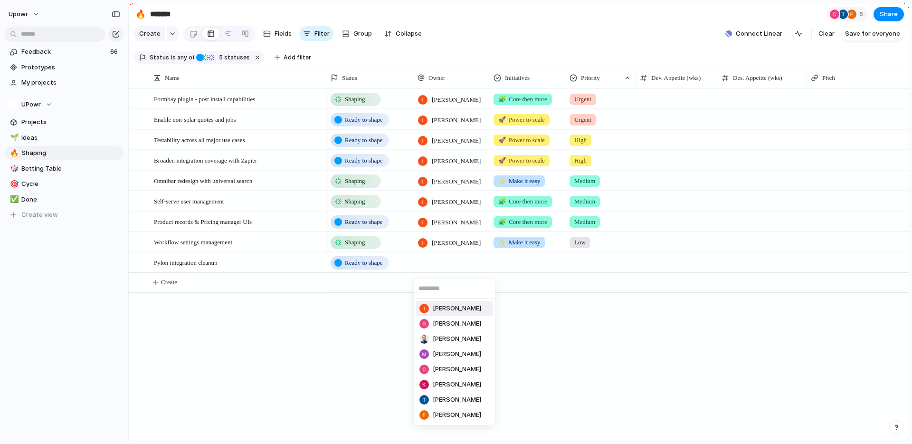
click at [445, 307] on span "[PERSON_NAME]" at bounding box center [457, 309] width 48 height 10
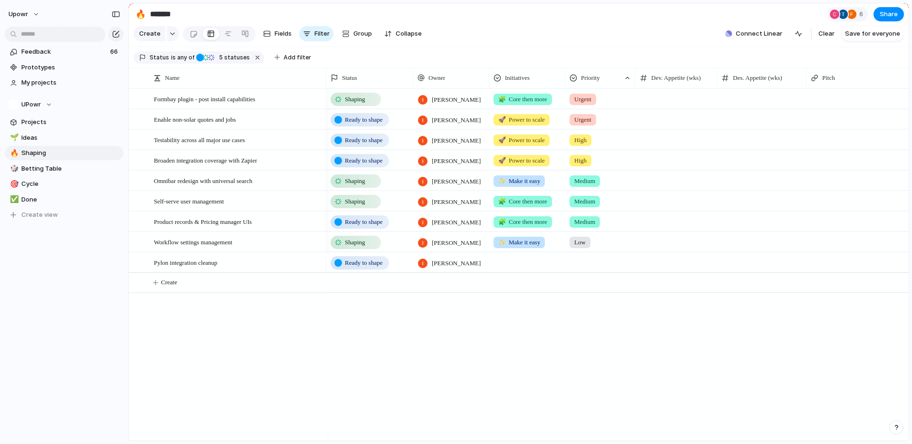
click at [537, 268] on div at bounding box center [527, 261] width 75 height 16
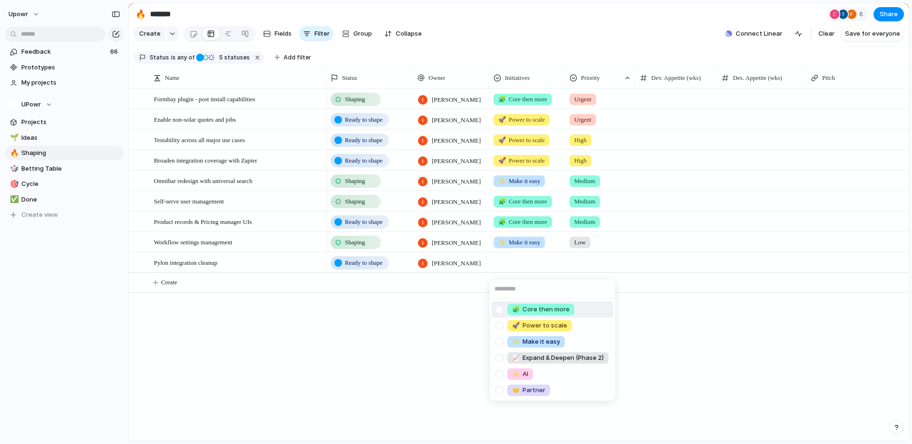
click at [544, 308] on span "🧩 Core then more" at bounding box center [540, 310] width 57 height 10
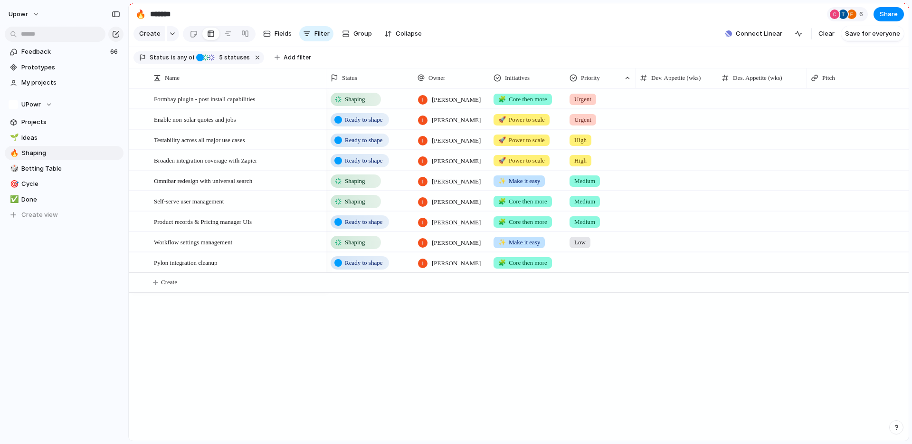
click at [573, 268] on div at bounding box center [600, 261] width 69 height 16
click at [578, 308] on span "Urgent" at bounding box center [586, 310] width 21 height 10
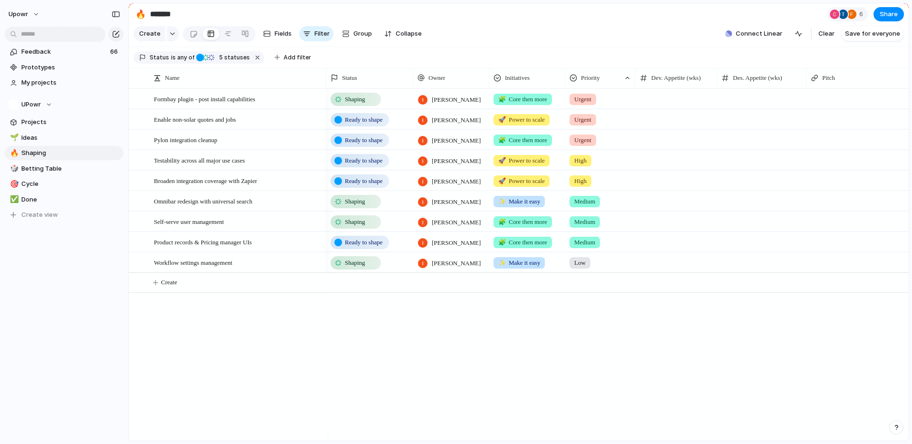
click at [480, 384] on div "Shaping [PERSON_NAME] 🧩 Core then more Urgent Ready to shape [PERSON_NAME] 🚀 Po…" at bounding box center [617, 264] width 582 height 352
click at [240, 150] on div "Pylon integration cleanup" at bounding box center [238, 139] width 169 height 19
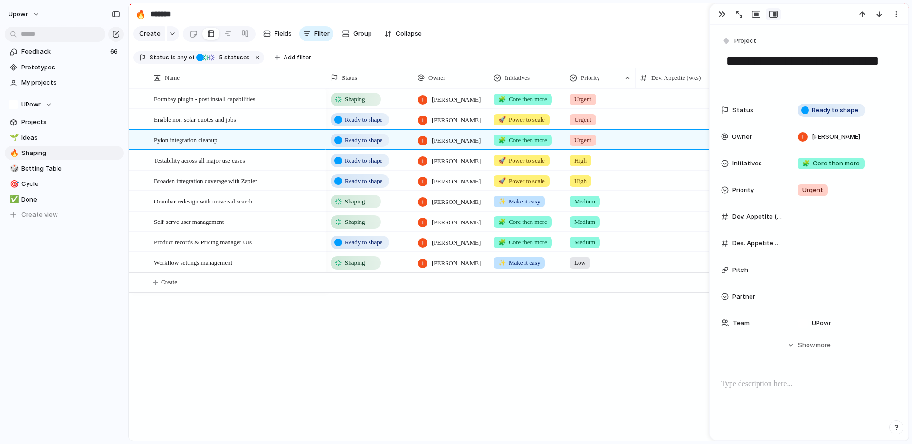
click at [310, 328] on div "Formbay plugin - post install capabilities Enable non-solar quotes and jobs Tes…" at bounding box center [519, 264] width 780 height 352
click at [724, 15] on div "button" at bounding box center [722, 14] width 8 height 8
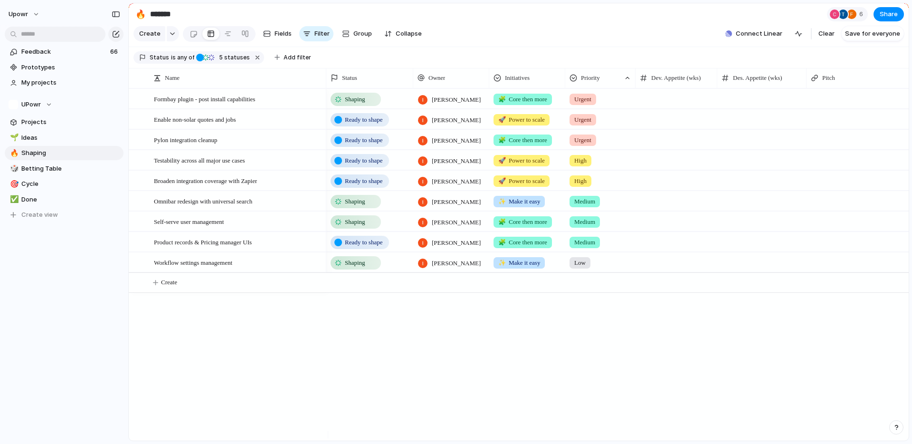
drag, startPoint x: 624, startPoint y: 344, endPoint x: 619, endPoint y: 341, distance: 5.4
click at [624, 344] on div "Shaping [PERSON_NAME] 🧩 Core then more Urgent Ready to shape [PERSON_NAME] 🚀 Po…" at bounding box center [617, 264] width 582 height 352
click at [554, 321] on div "Shaping [PERSON_NAME] 🧩 Core then more Urgent Ready to shape [PERSON_NAME] 🚀 Po…" at bounding box center [617, 264] width 582 height 352
